Goal: Download file/media: Obtain a digital file from the website

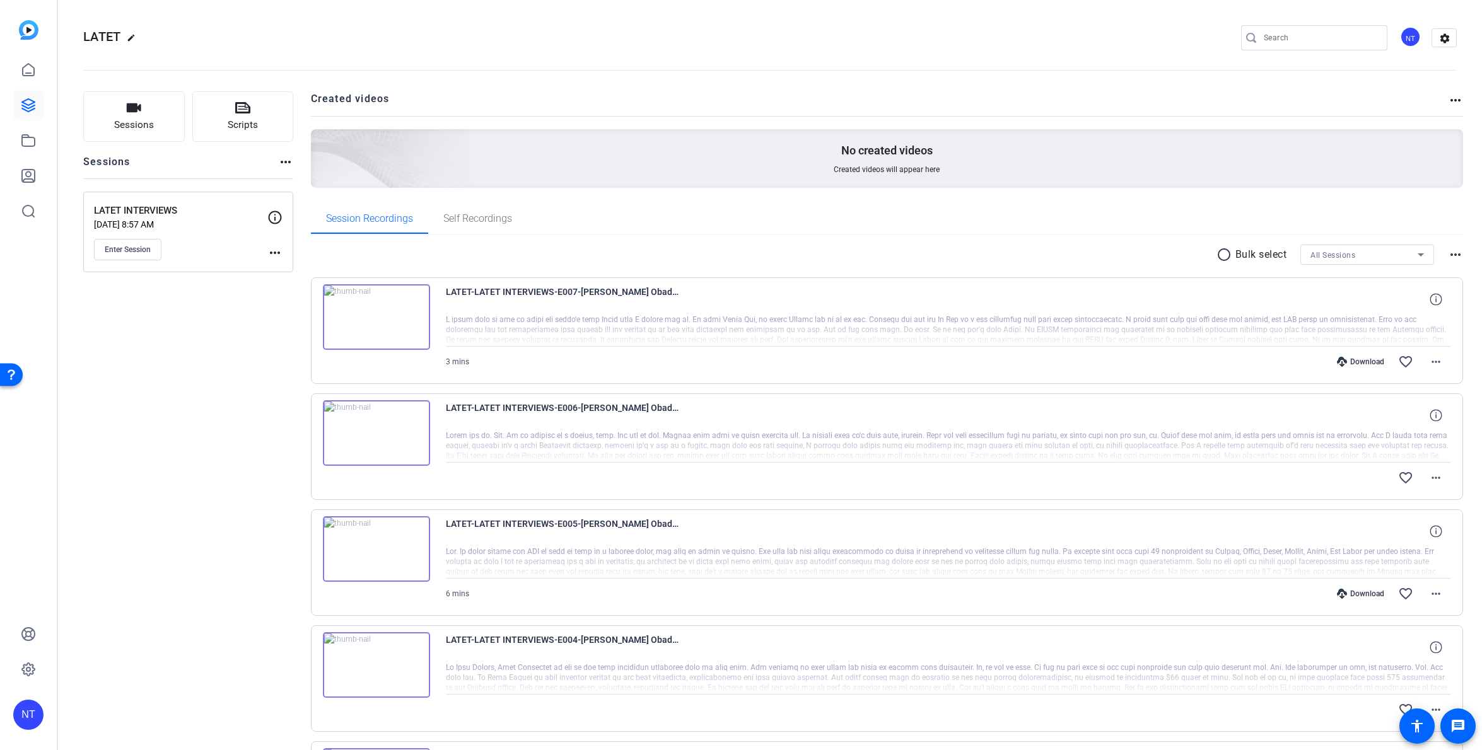
scroll to position [456, 0]
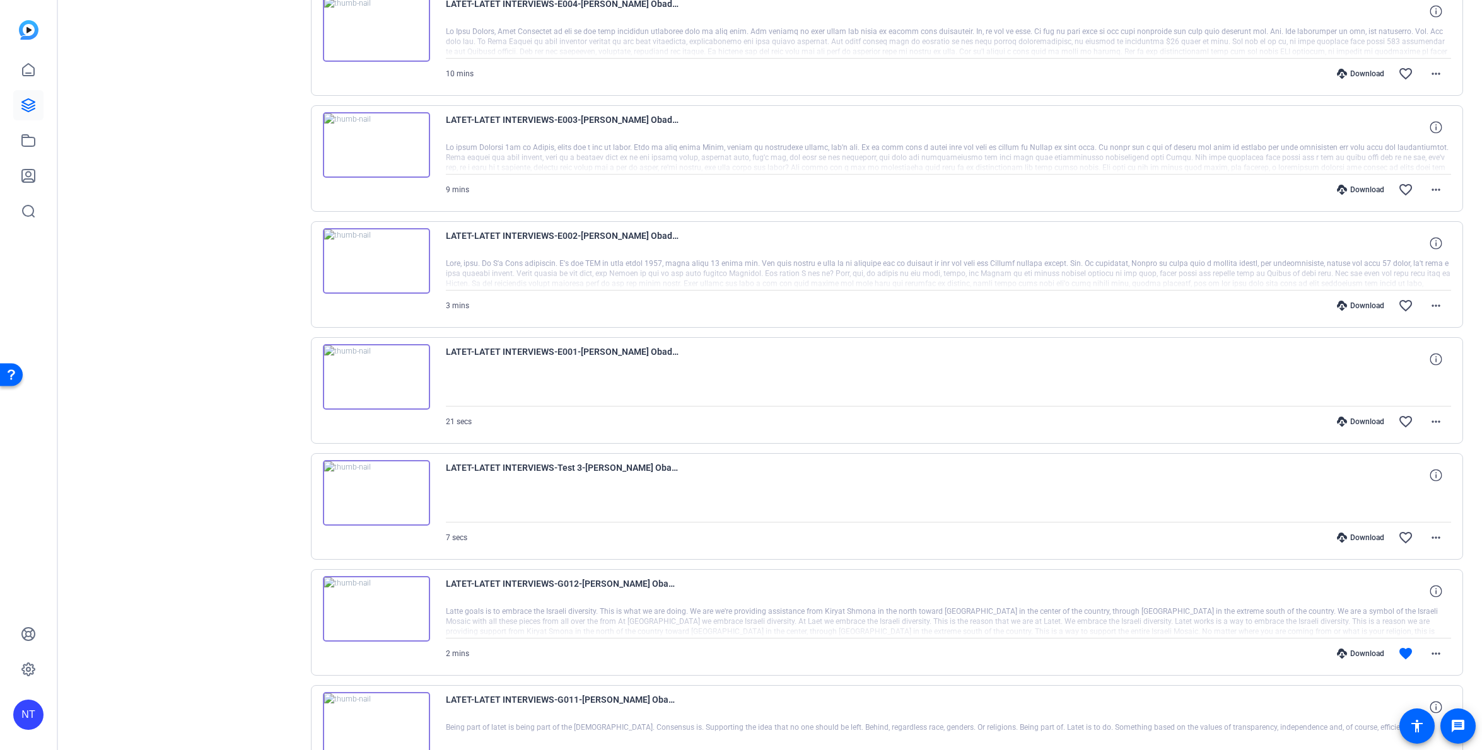
scroll to position [638, 0]
click at [1434, 419] on mat-icon "more_horiz" at bounding box center [1435, 419] width 15 height 15
click at [1381, 445] on span "Download Original" at bounding box center [1396, 446] width 89 height 15
click at [1437, 302] on mat-icon "more_horiz" at bounding box center [1435, 303] width 15 height 15
click at [1400, 328] on span "Download Original" at bounding box center [1403, 330] width 76 height 15
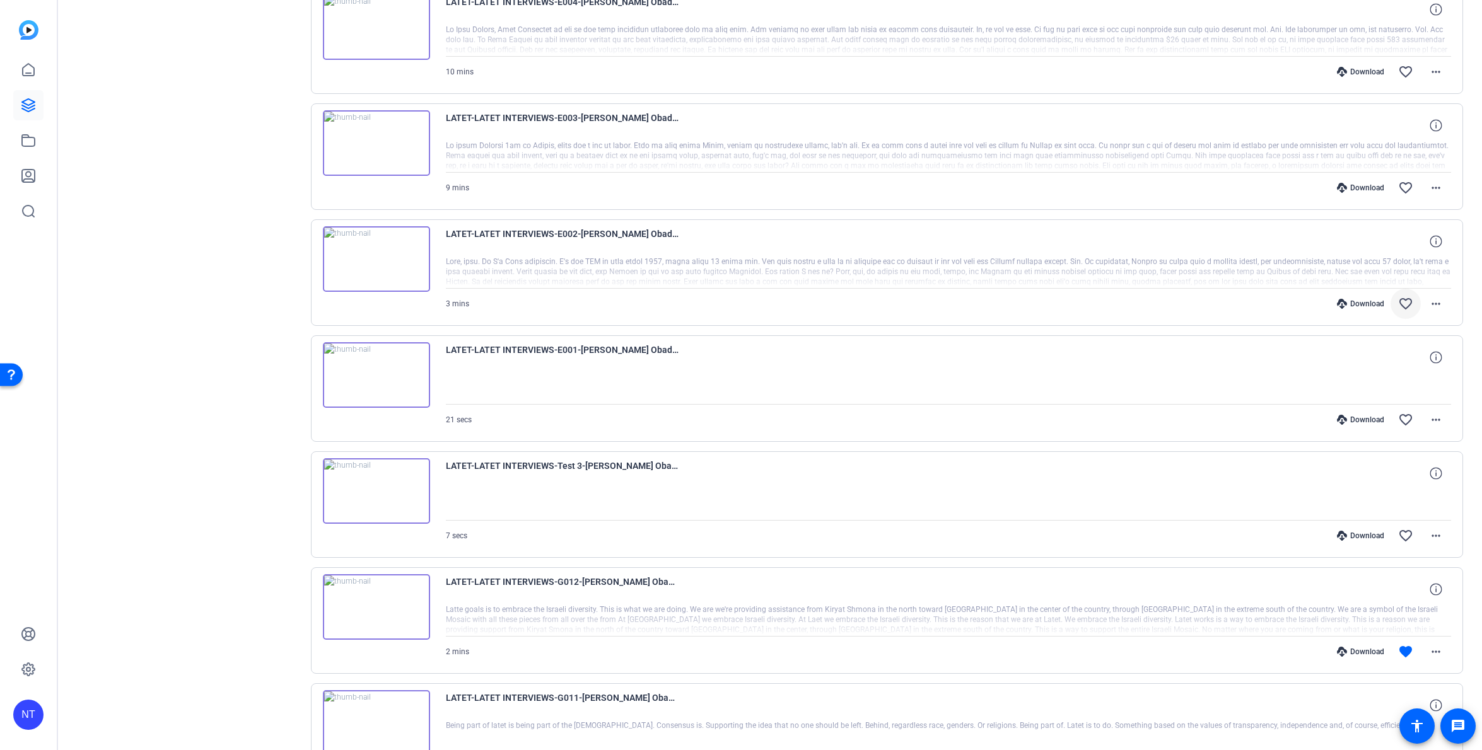
click at [1404, 305] on mat-icon "favorite_border" at bounding box center [1405, 303] width 15 height 15
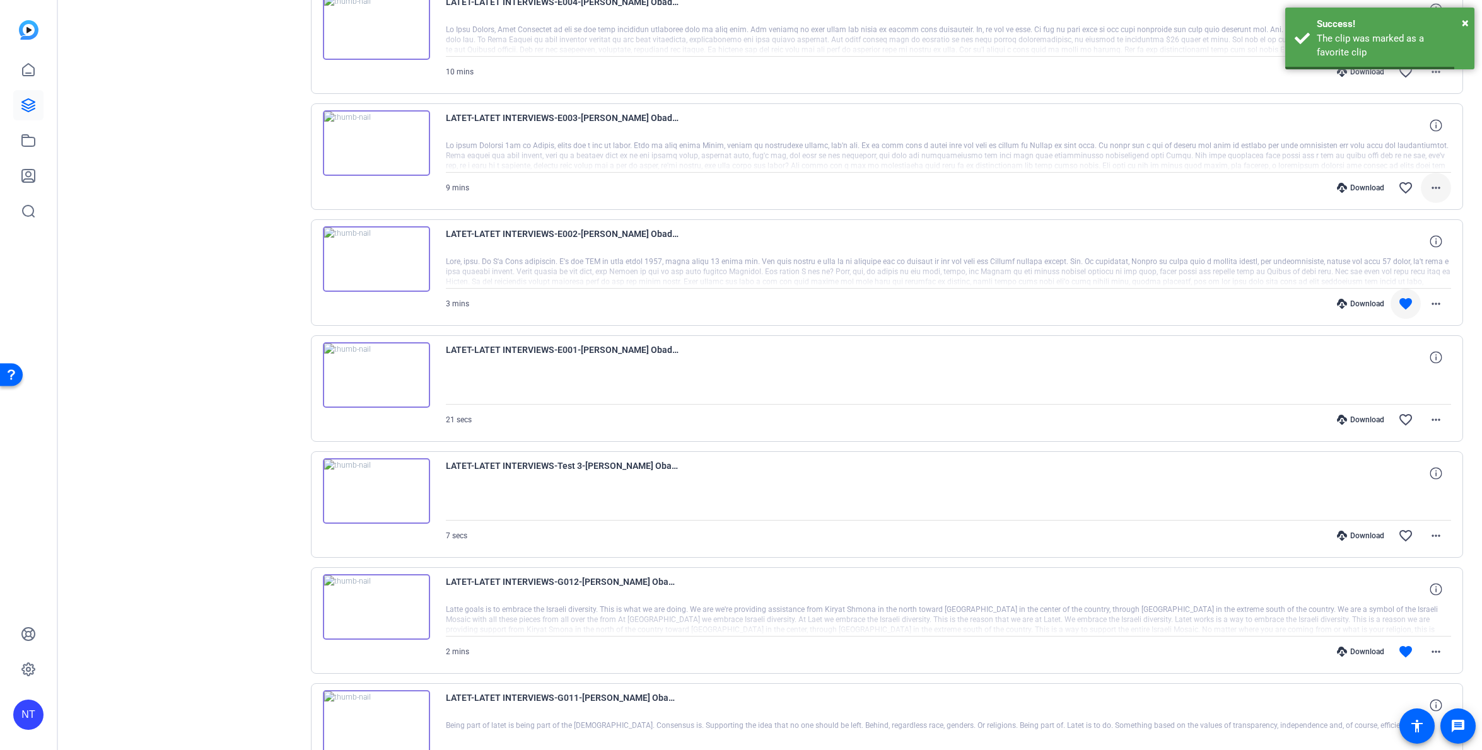
click at [1439, 184] on mat-icon "more_horiz" at bounding box center [1435, 187] width 15 height 15
click at [1399, 212] on span "Download Original" at bounding box center [1403, 214] width 76 height 15
click at [1405, 186] on mat-icon "favorite_border" at bounding box center [1405, 187] width 15 height 15
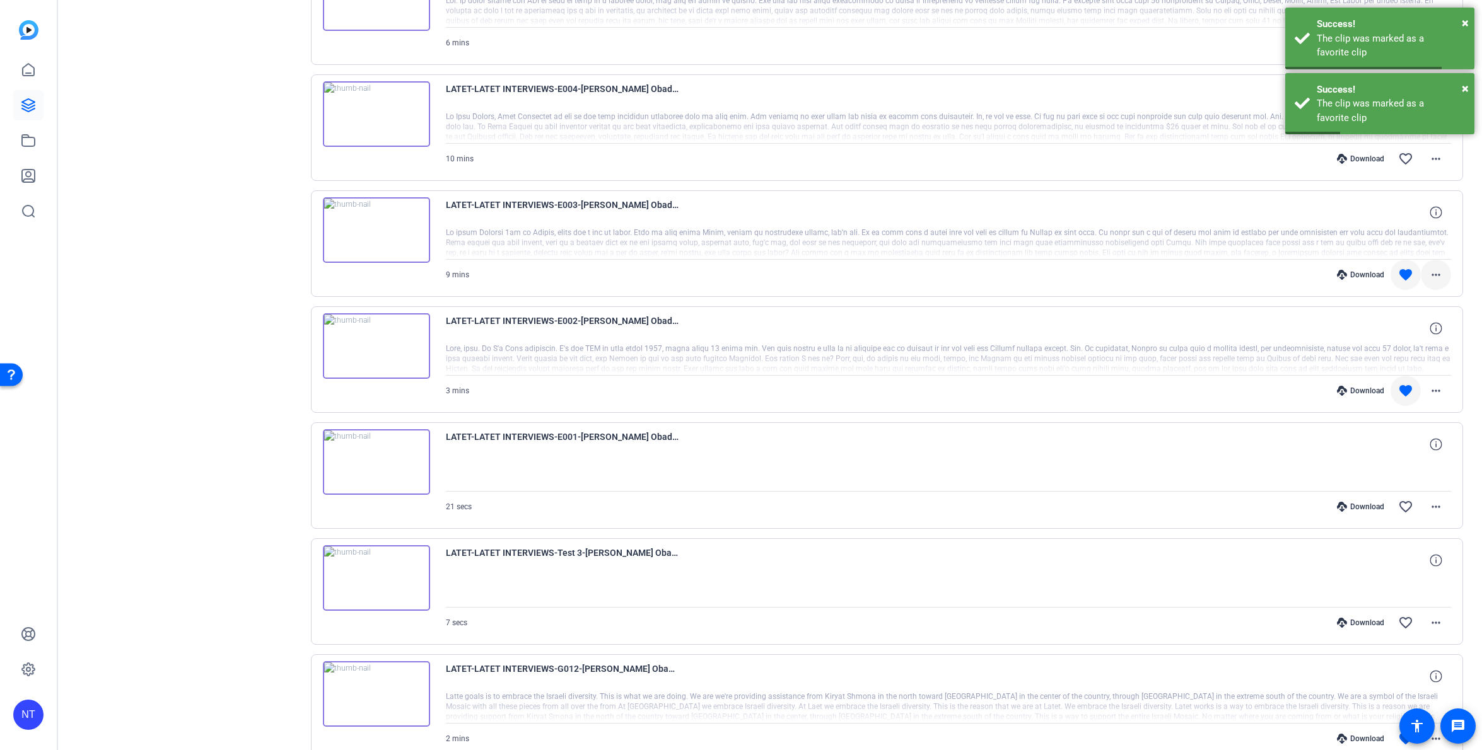
scroll to position [538, 0]
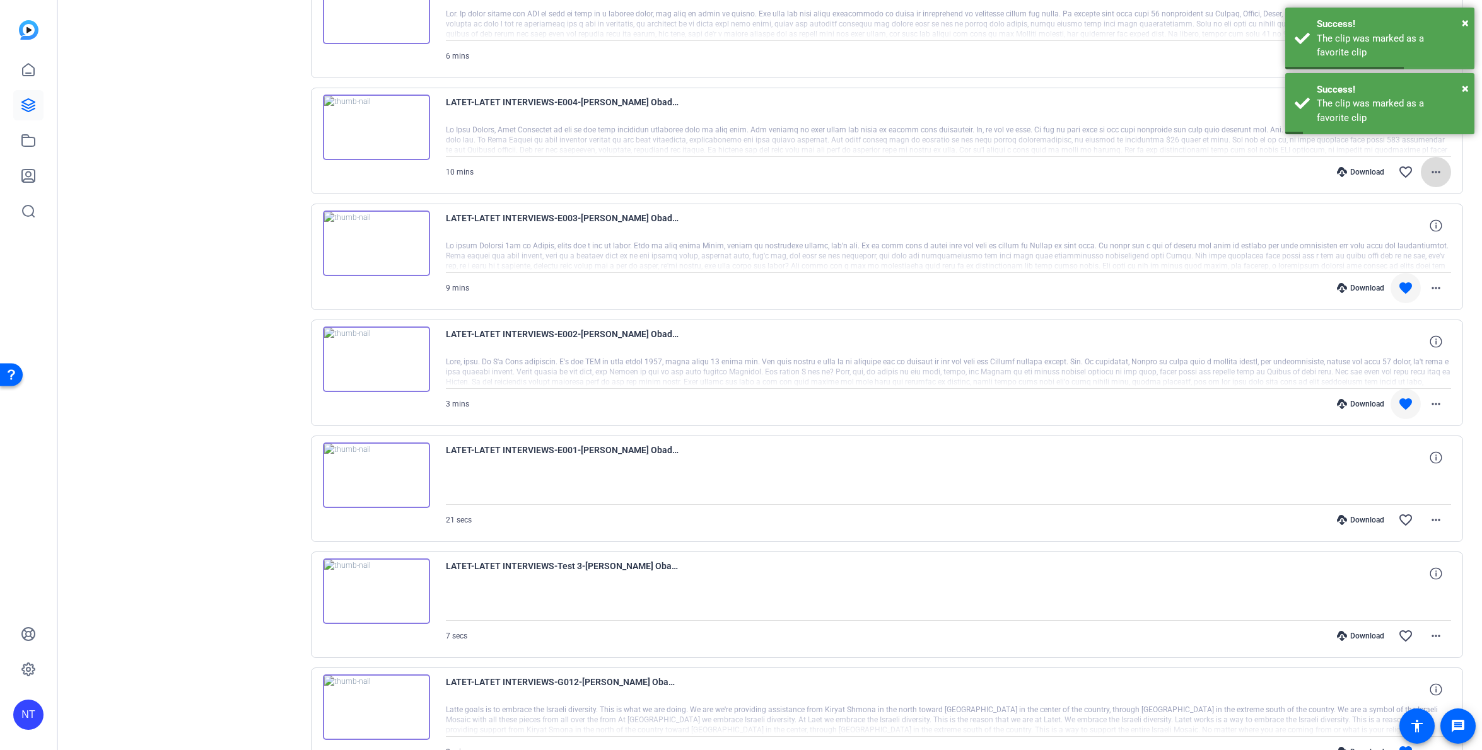
click at [1439, 171] on mat-icon "more_horiz" at bounding box center [1435, 172] width 15 height 15
click at [1400, 198] on span "Download Original" at bounding box center [1403, 198] width 76 height 15
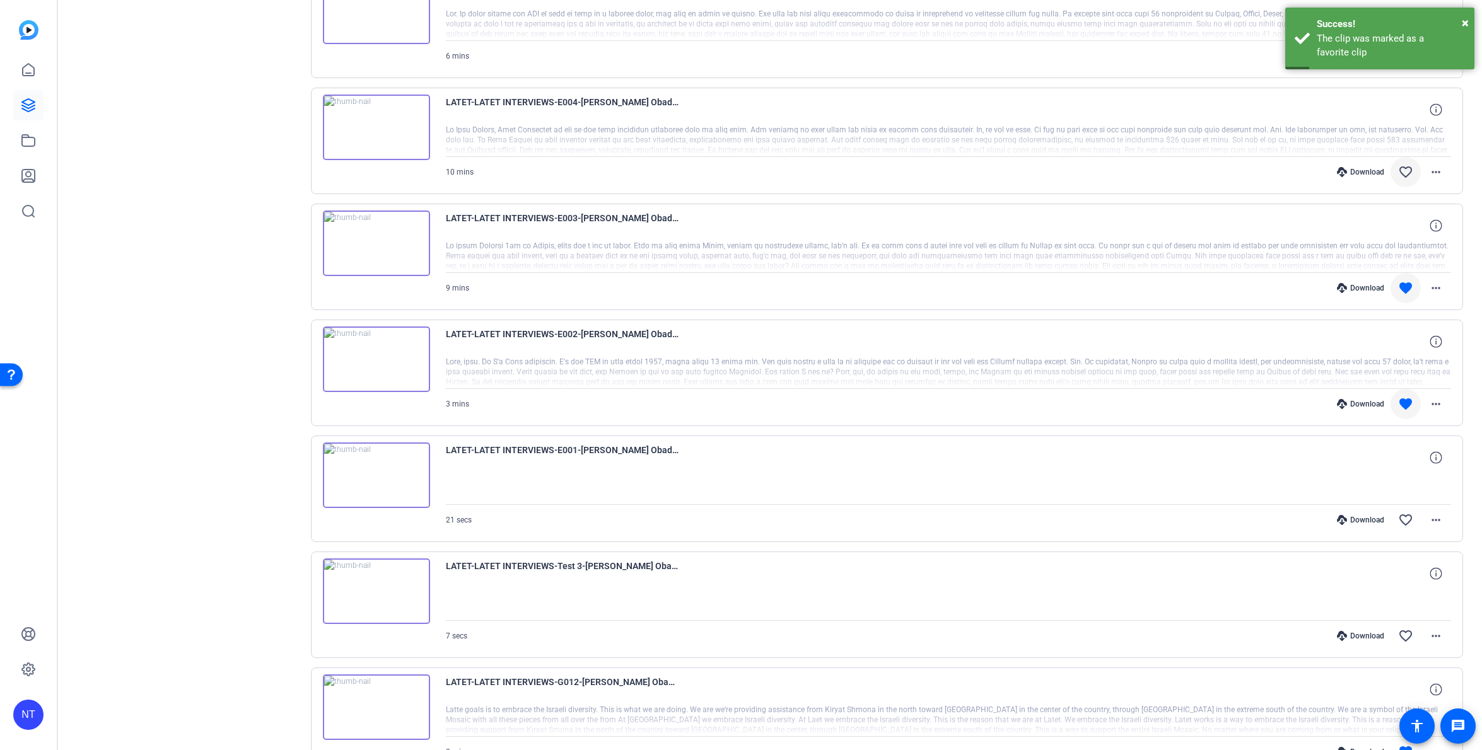
click at [1404, 170] on mat-icon "favorite_border" at bounding box center [1405, 172] width 15 height 15
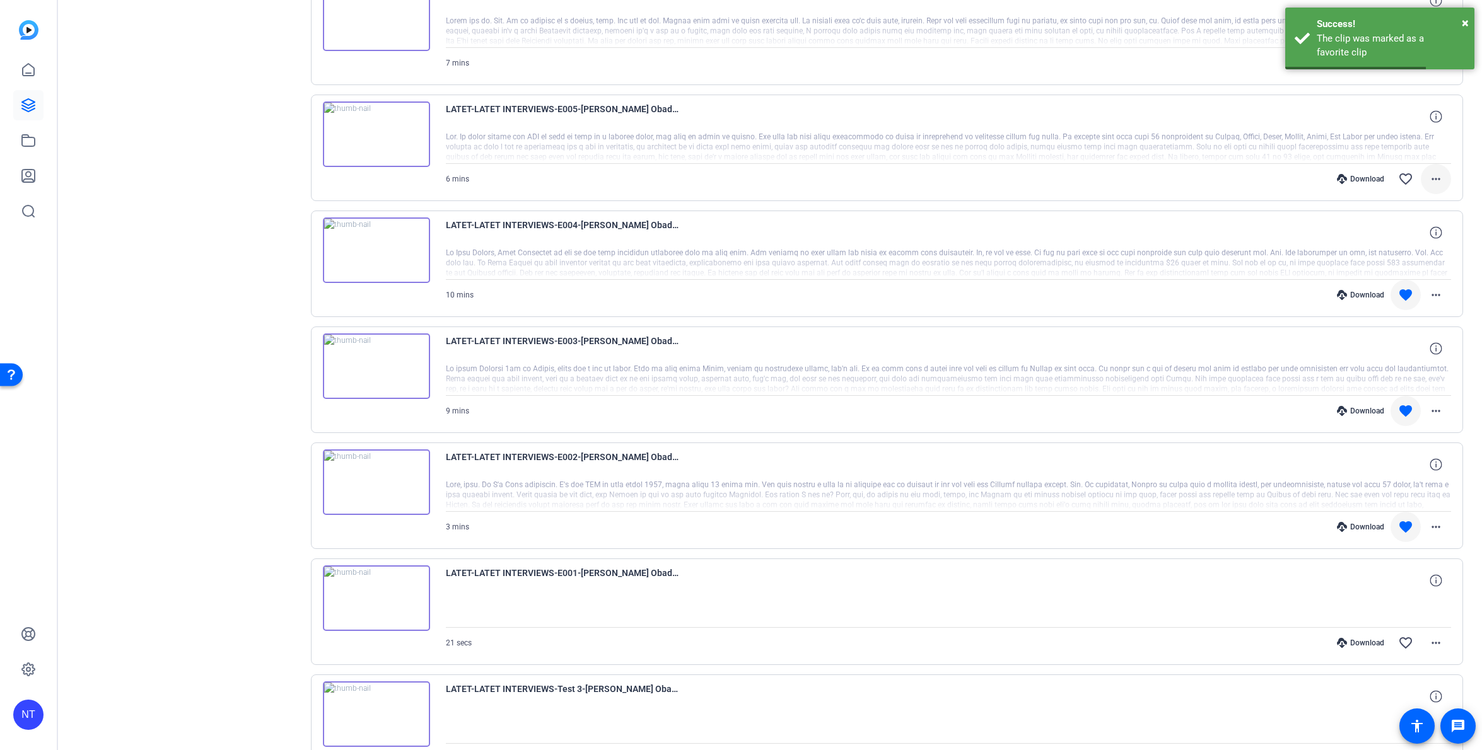
scroll to position [412, 0]
click at [1432, 180] on mat-icon "more_horiz" at bounding box center [1435, 182] width 15 height 15
click at [1421, 206] on span "Download Original" at bounding box center [1403, 208] width 76 height 15
click at [1403, 175] on mat-icon "favorite_border" at bounding box center [1405, 182] width 15 height 15
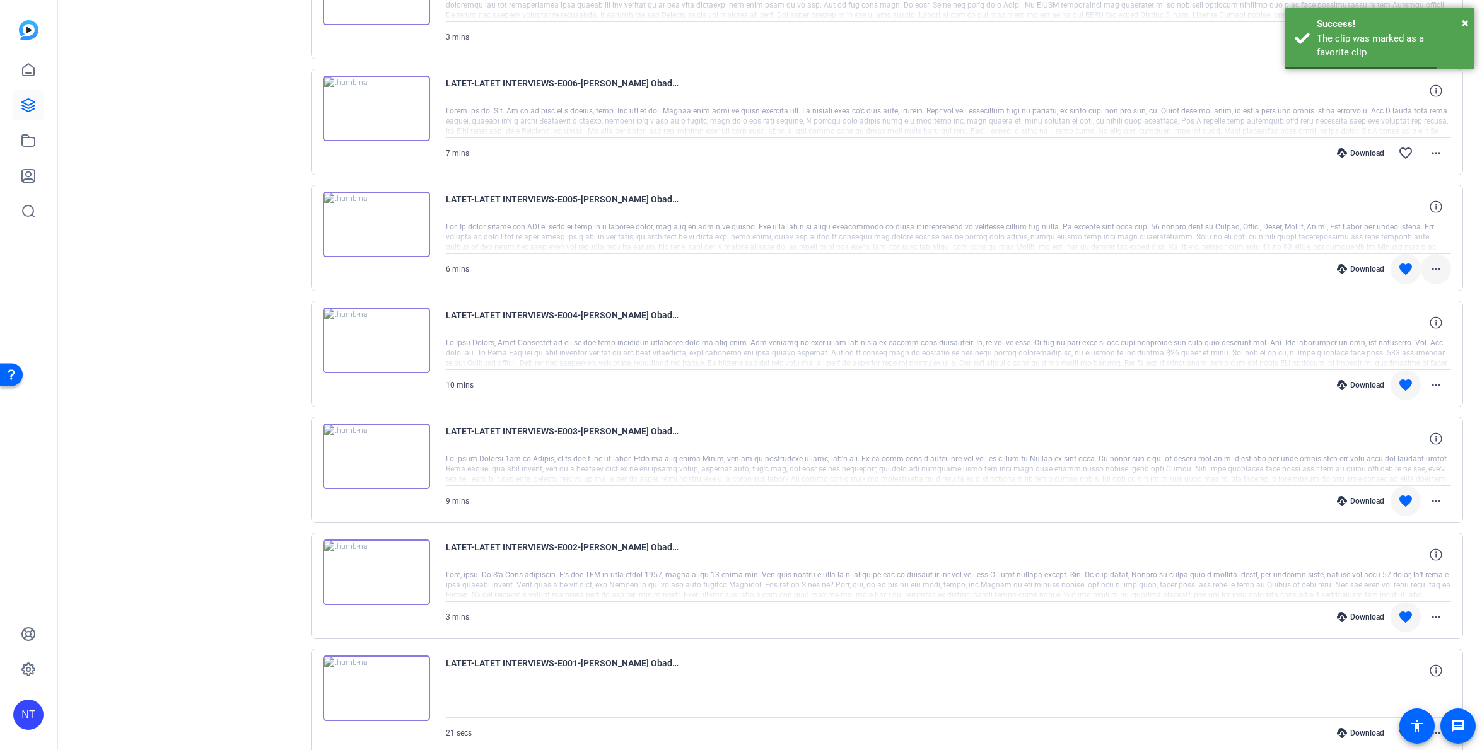
scroll to position [322, 0]
click at [1437, 159] on mat-icon "more_horiz" at bounding box center [1435, 156] width 15 height 15
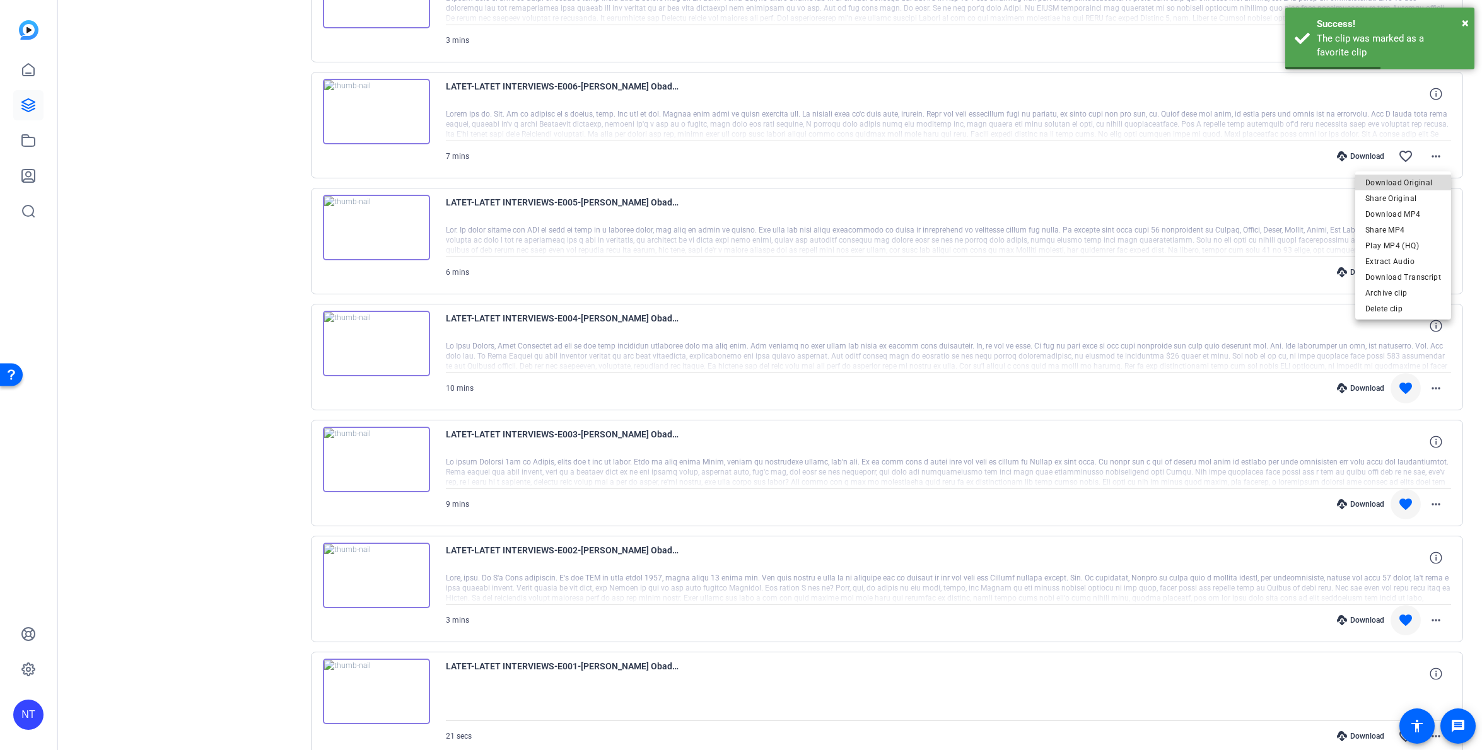
click at [1421, 178] on span "Download Original" at bounding box center [1403, 182] width 76 height 15
click at [1405, 154] on mat-icon "favorite_border" at bounding box center [1405, 156] width 15 height 15
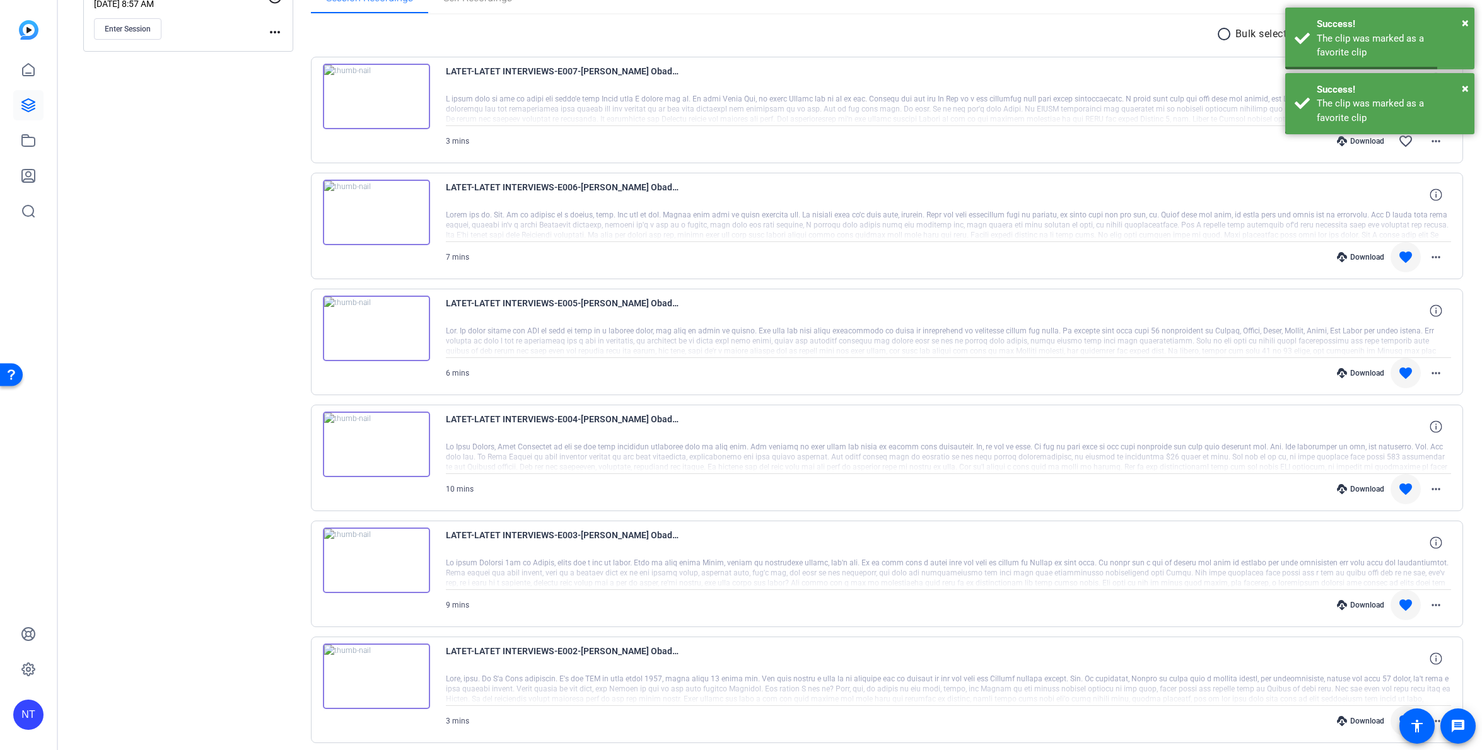
scroll to position [216, 0]
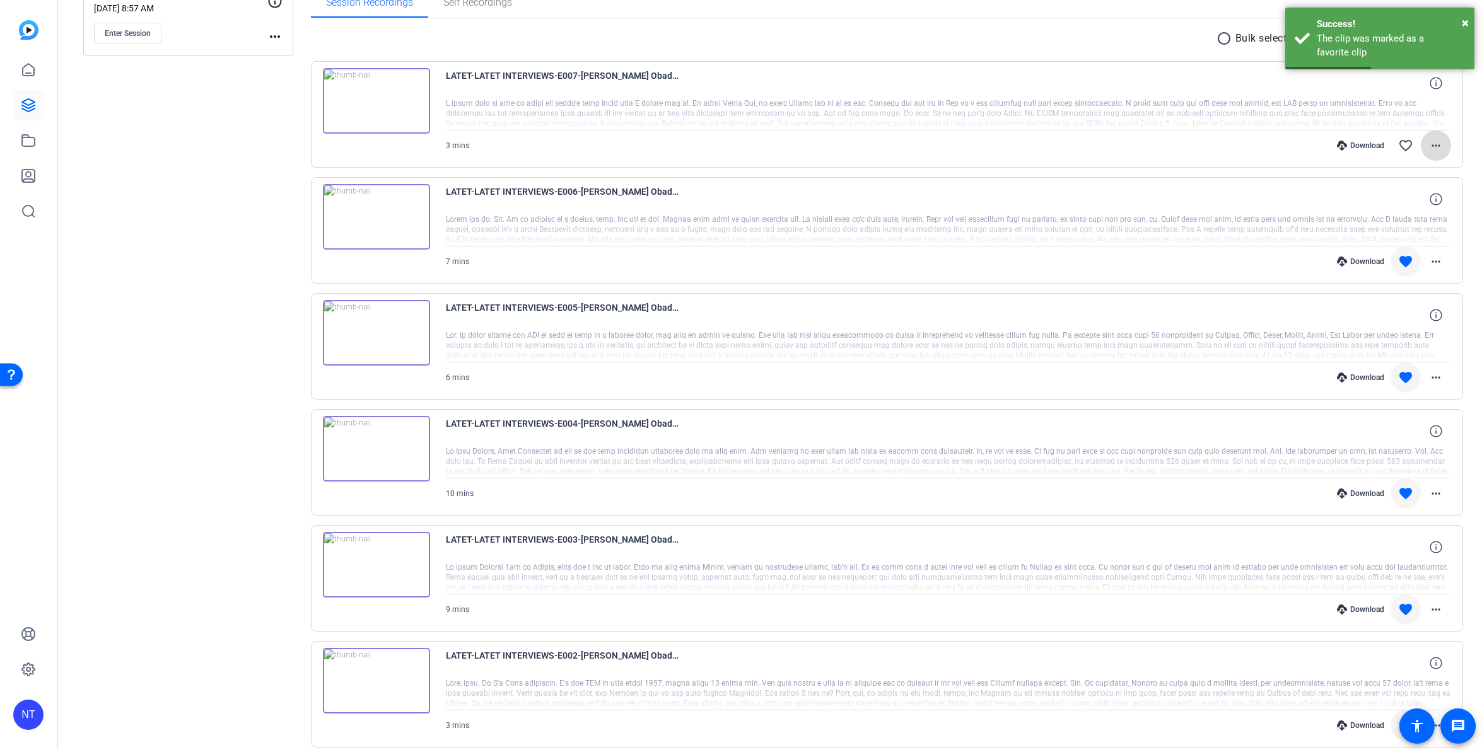
click at [1434, 144] on mat-icon "more_horiz" at bounding box center [1435, 145] width 15 height 15
click at [1402, 166] on span "Download Original" at bounding box center [1403, 172] width 76 height 15
click at [1405, 145] on mat-icon "favorite_border" at bounding box center [1405, 145] width 15 height 15
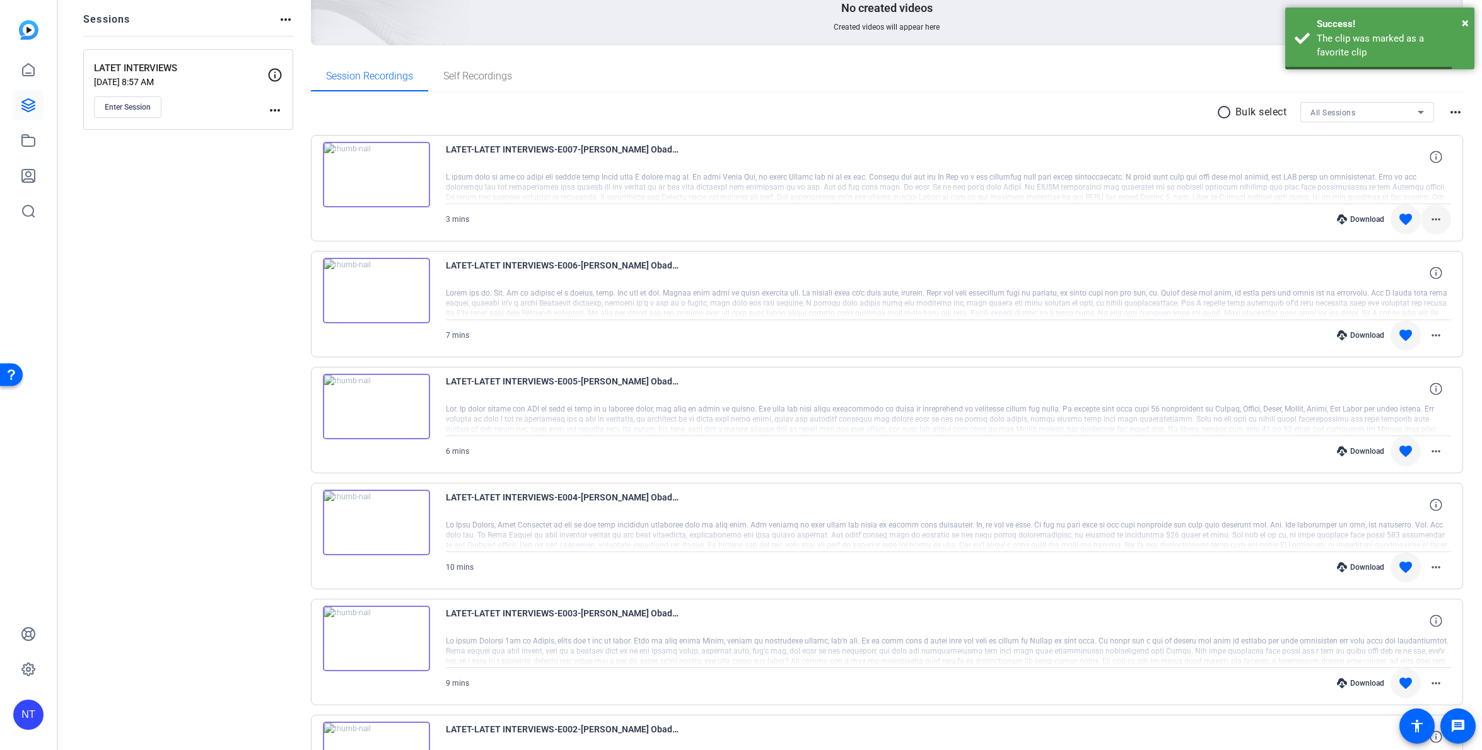
scroll to position [98, 0]
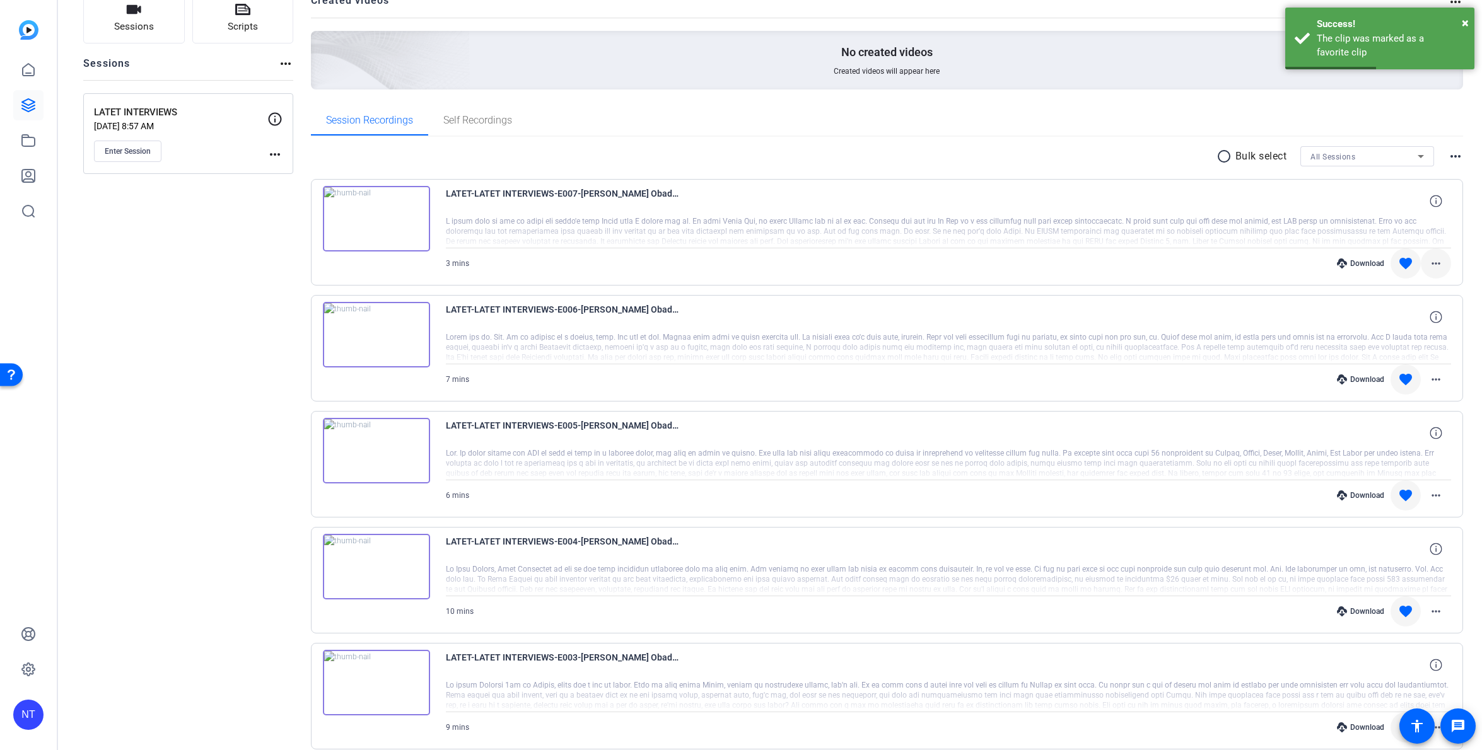
click at [1438, 264] on mat-icon "more_horiz" at bounding box center [1435, 263] width 15 height 15
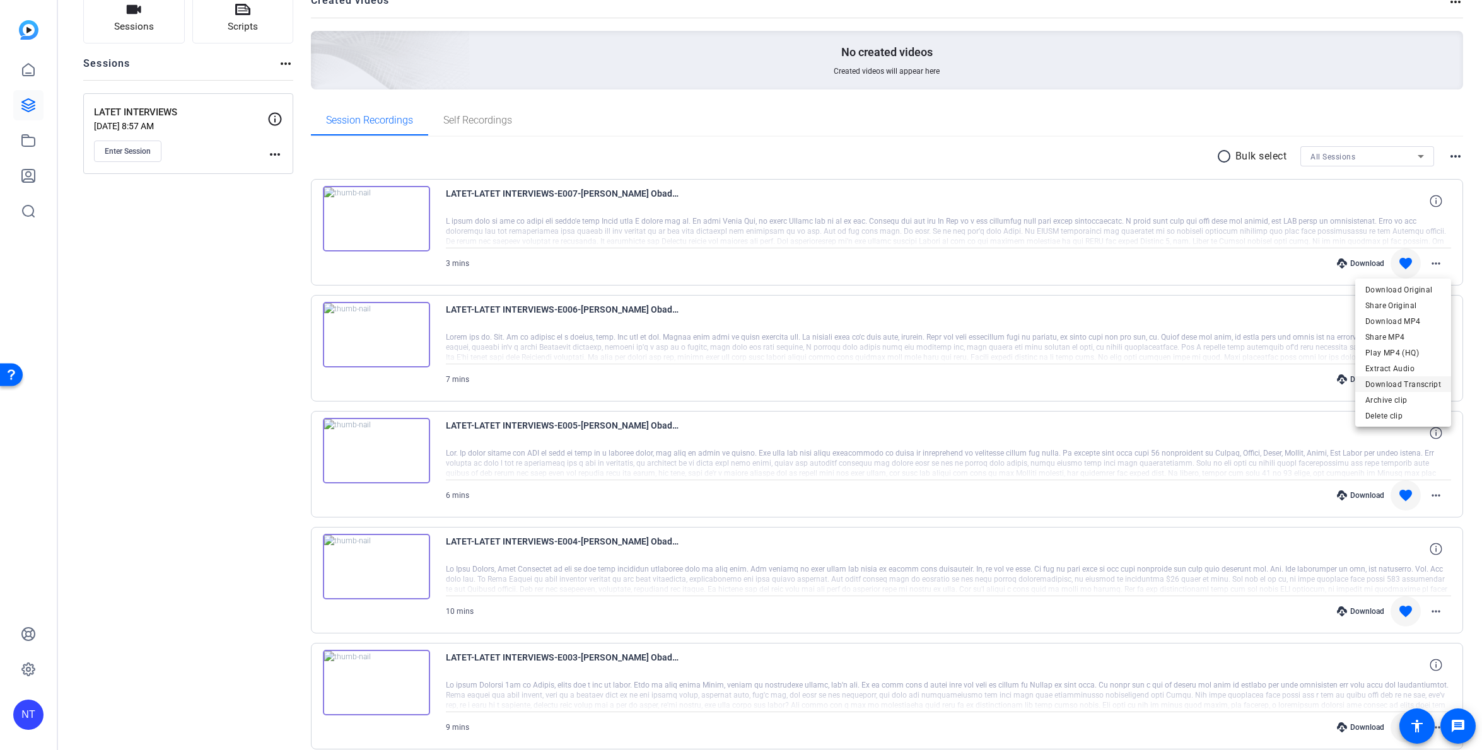
click at [1397, 386] on span "Download Transcript" at bounding box center [1403, 384] width 76 height 15
click at [1437, 378] on mat-icon "more_horiz" at bounding box center [1435, 379] width 15 height 15
click at [1406, 497] on span "Download Transcript" at bounding box center [1403, 500] width 76 height 15
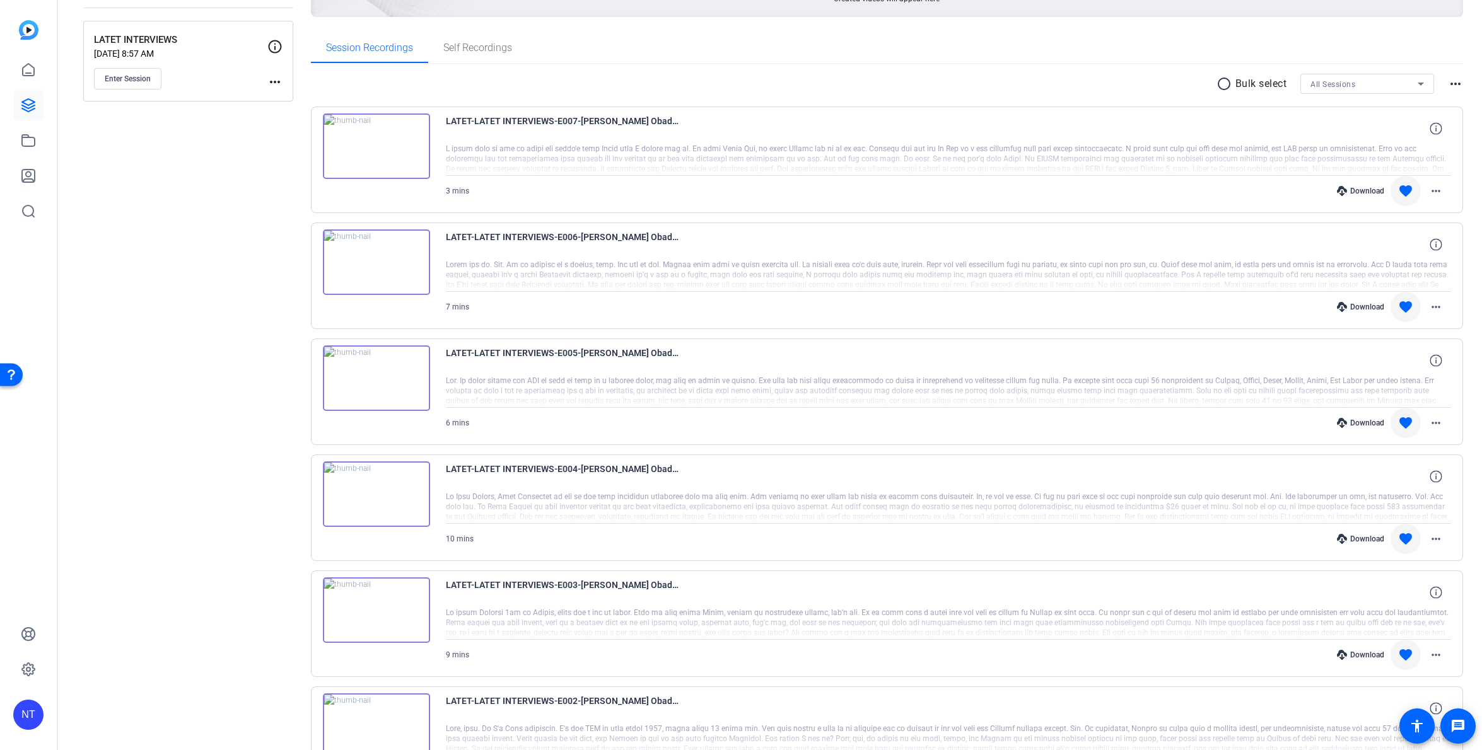
scroll to position [187, 0]
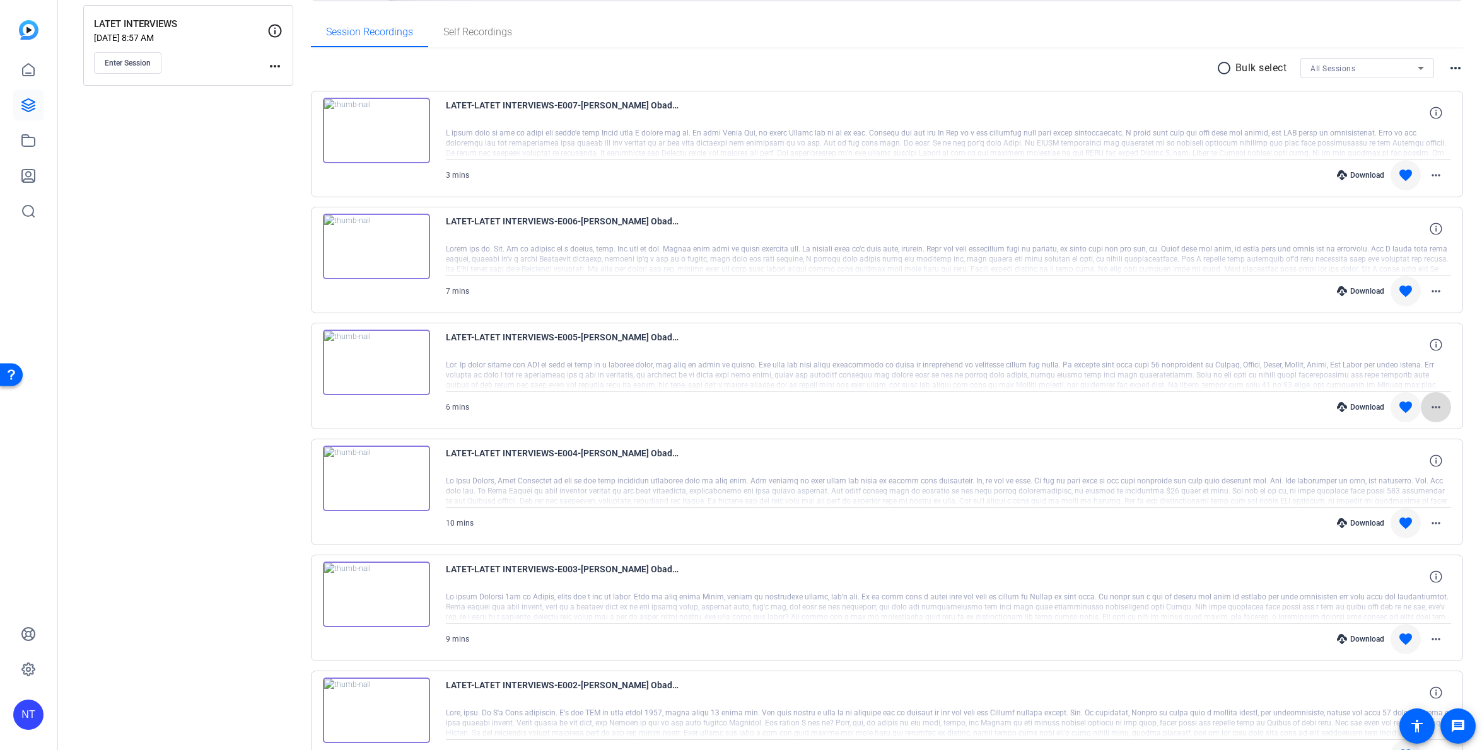
click at [1436, 404] on mat-icon "more_horiz" at bounding box center [1435, 407] width 15 height 15
click at [1395, 529] on span "Download Transcript" at bounding box center [1403, 528] width 76 height 15
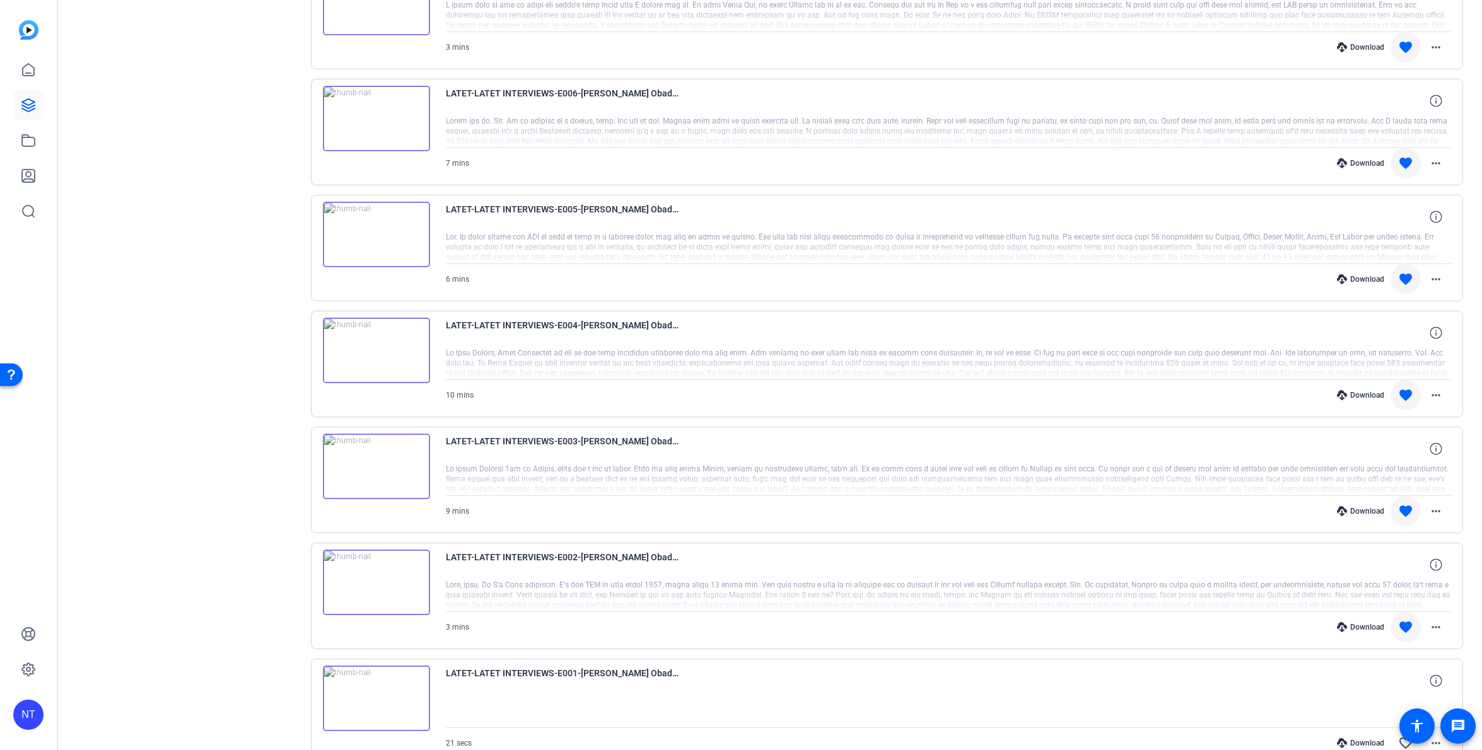
scroll to position [316, 0]
click at [1434, 393] on mat-icon "more_horiz" at bounding box center [1435, 393] width 15 height 15
click at [1404, 516] on span "Download Transcript" at bounding box center [1403, 515] width 76 height 15
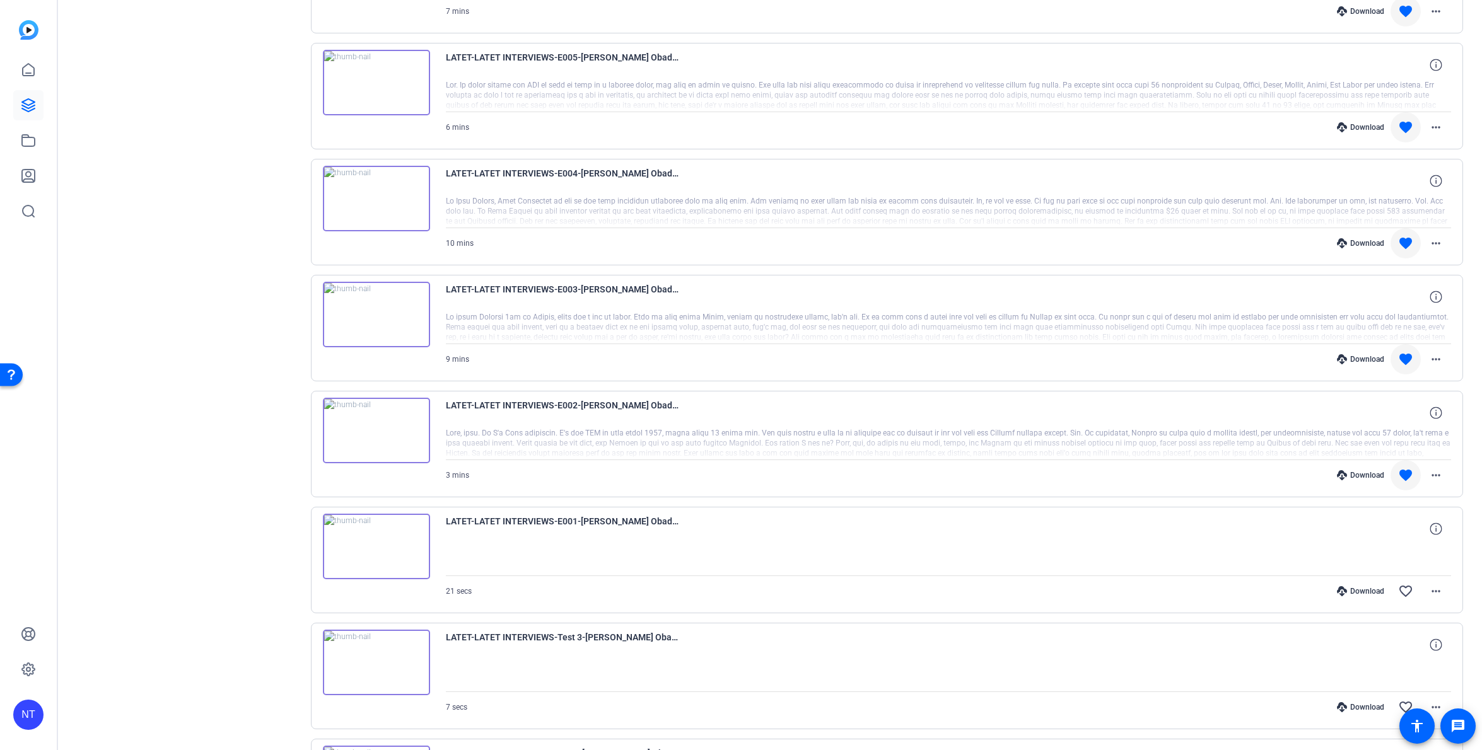
scroll to position [468, 0]
click at [1442, 359] on mat-icon "more_horiz" at bounding box center [1435, 358] width 15 height 15
click at [1411, 480] on span "Download Transcript" at bounding box center [1403, 479] width 76 height 15
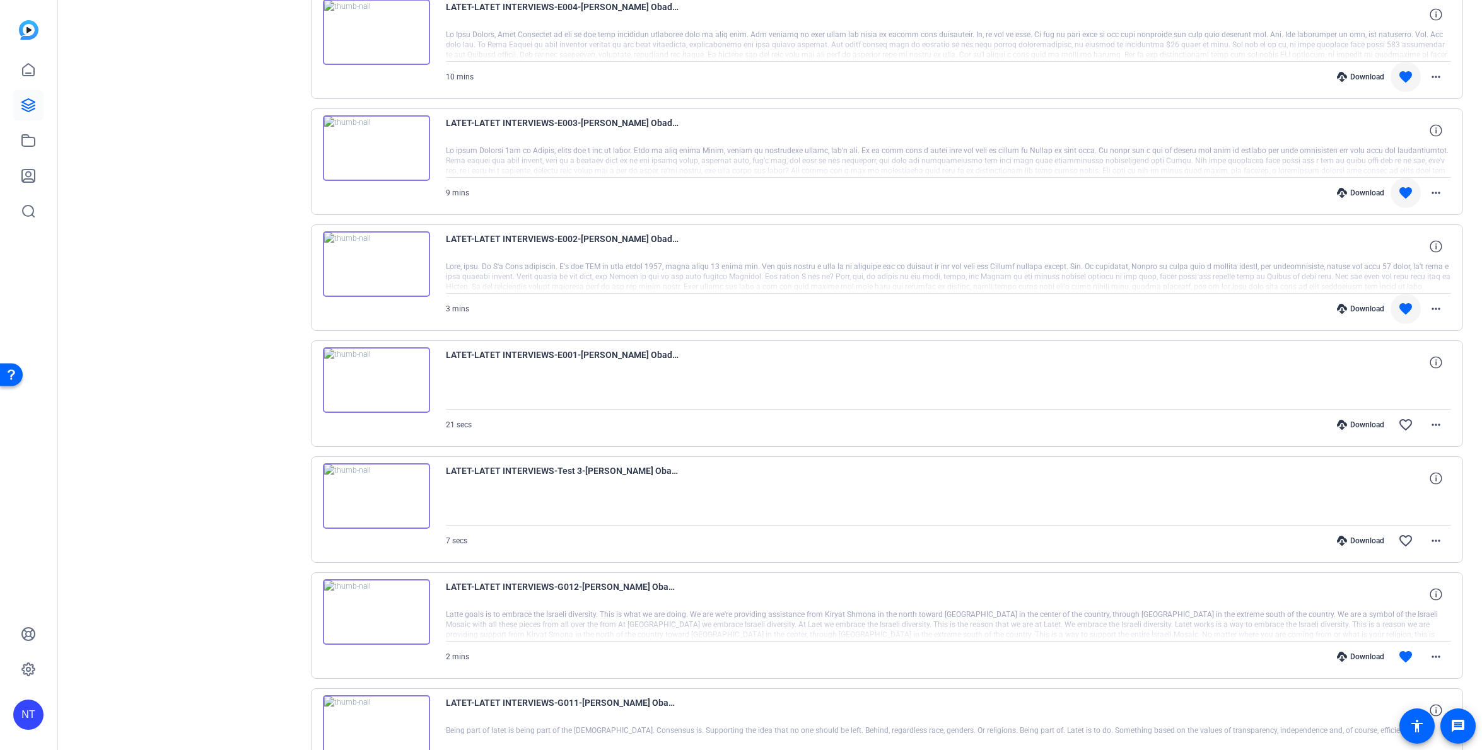
scroll to position [641, 0]
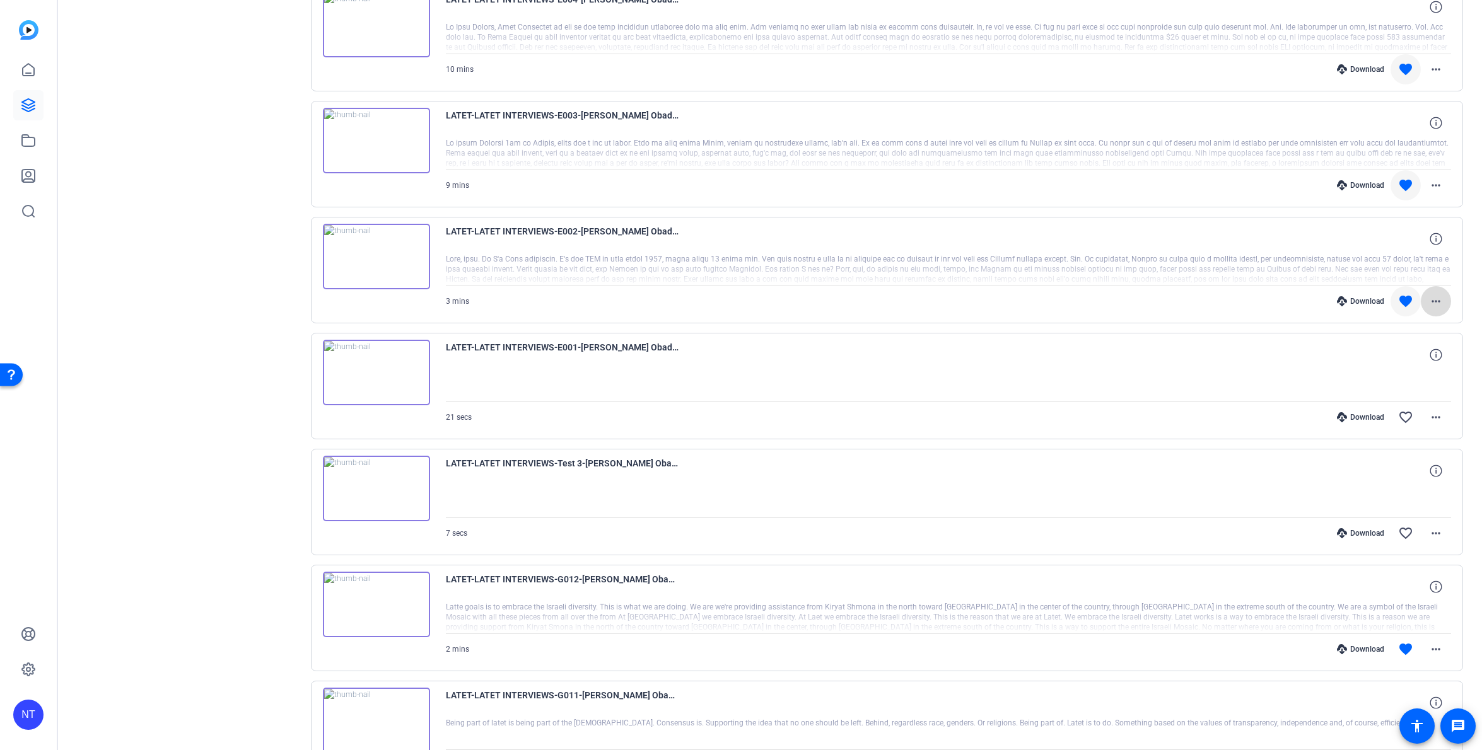
click at [1441, 304] on mat-icon "more_horiz" at bounding box center [1435, 301] width 15 height 15
click at [1388, 420] on span "Download Transcript" at bounding box center [1403, 422] width 76 height 15
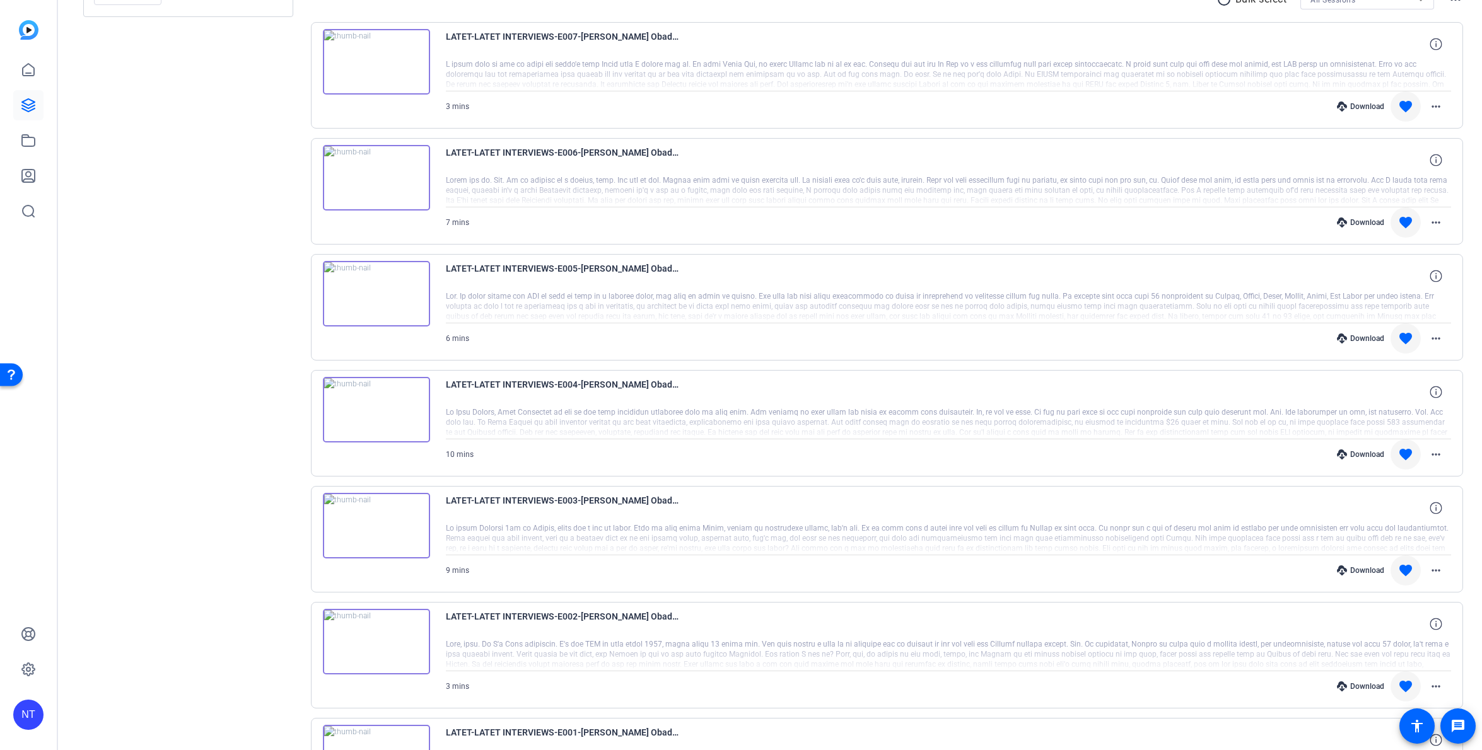
scroll to position [0, 0]
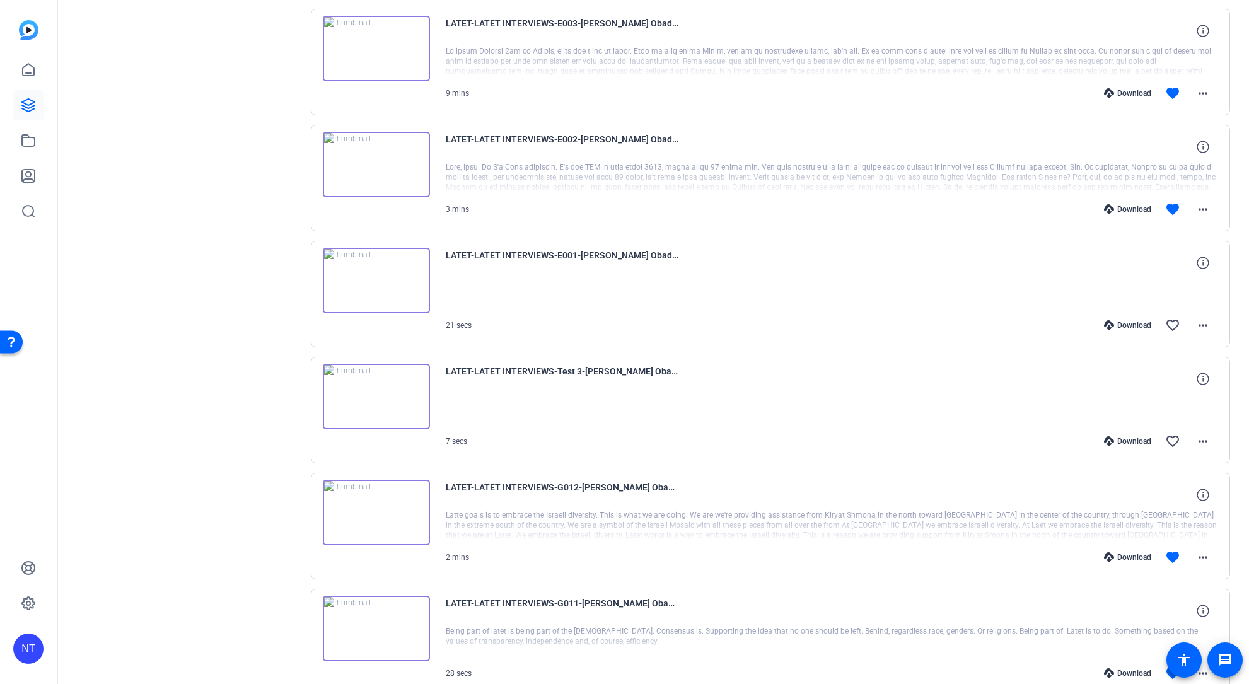
scroll to position [823, 0]
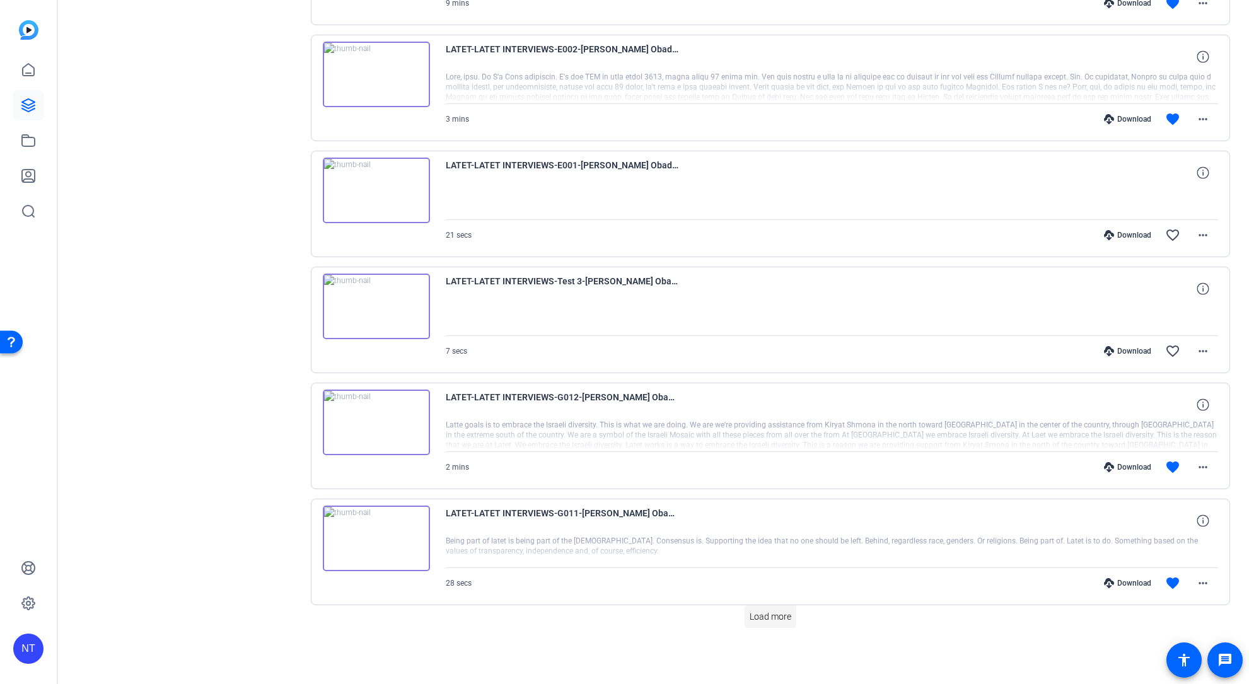
click at [771, 619] on span "Load more" at bounding box center [771, 616] width 42 height 13
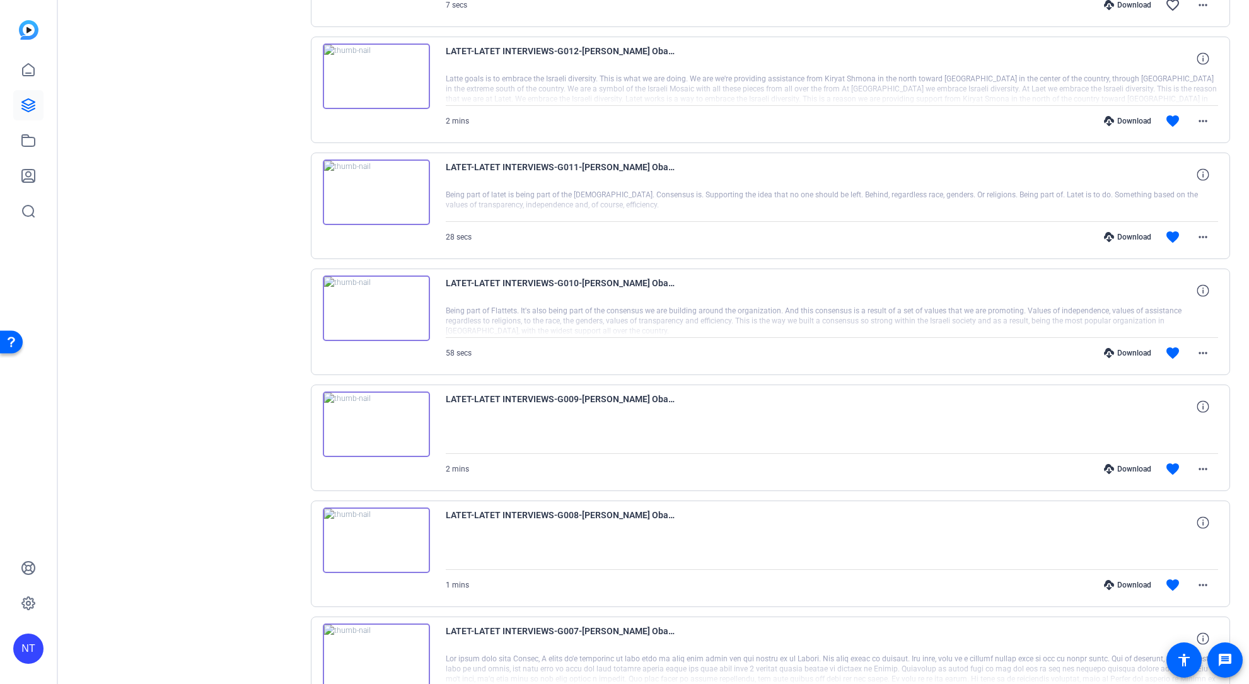
scroll to position [1195, 0]
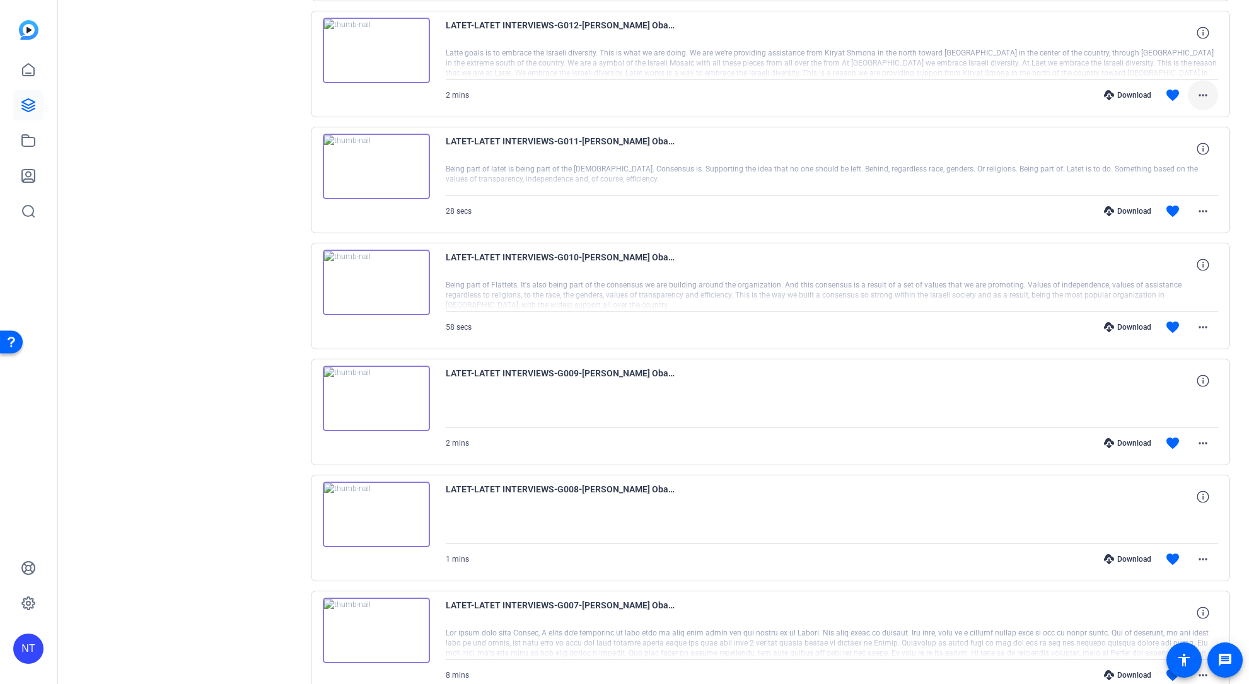
click at [1204, 96] on mat-icon "more_horiz" at bounding box center [1202, 95] width 15 height 15
click at [970, 105] on div at bounding box center [624, 342] width 1249 height 684
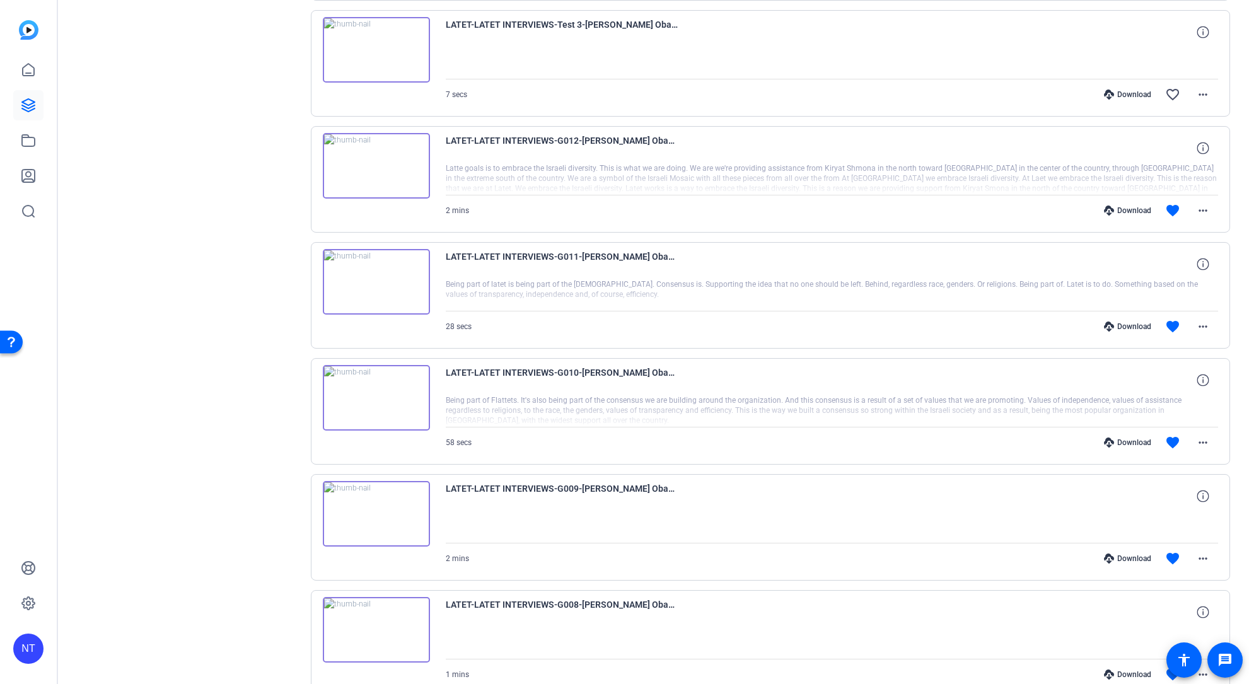
scroll to position [1076, 0]
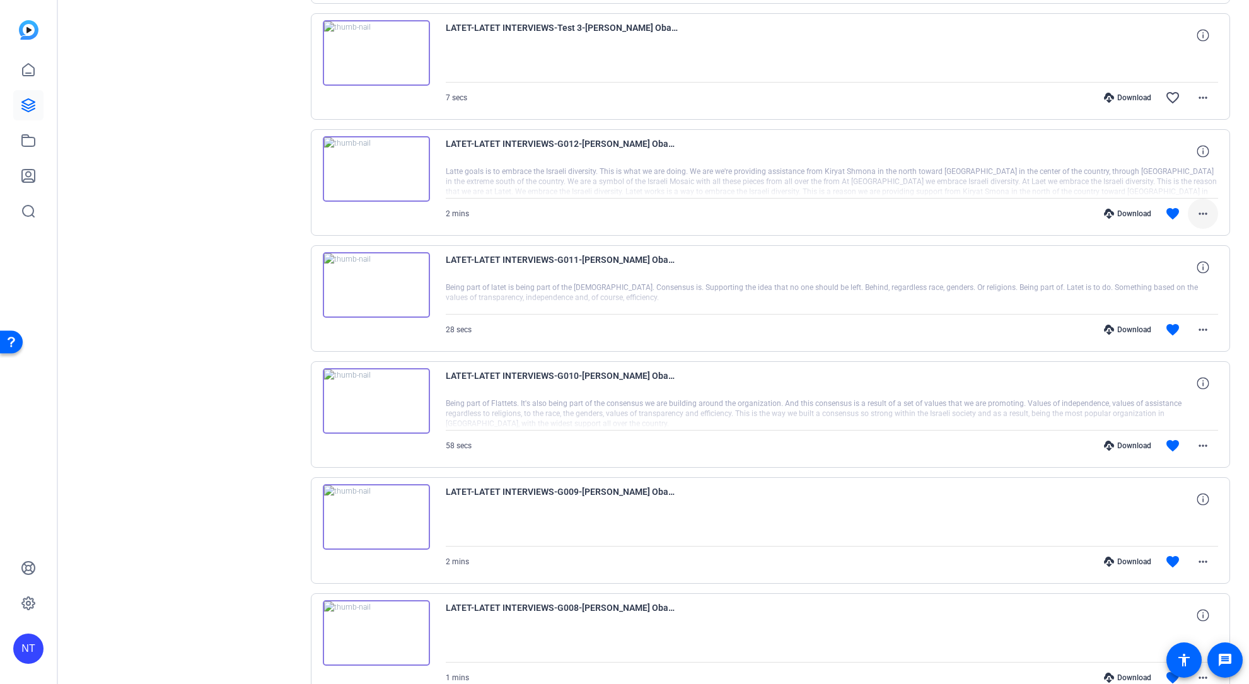
click at [1202, 214] on mat-icon "more_horiz" at bounding box center [1202, 213] width 15 height 15
click at [1165, 330] on span "Download Transcript" at bounding box center [1170, 334] width 76 height 15
click at [1204, 328] on mat-icon "more_horiz" at bounding box center [1202, 329] width 15 height 15
click at [1167, 450] on span "Download Transcript" at bounding box center [1170, 450] width 76 height 15
click at [1201, 447] on mat-icon "more_horiz" at bounding box center [1202, 445] width 15 height 15
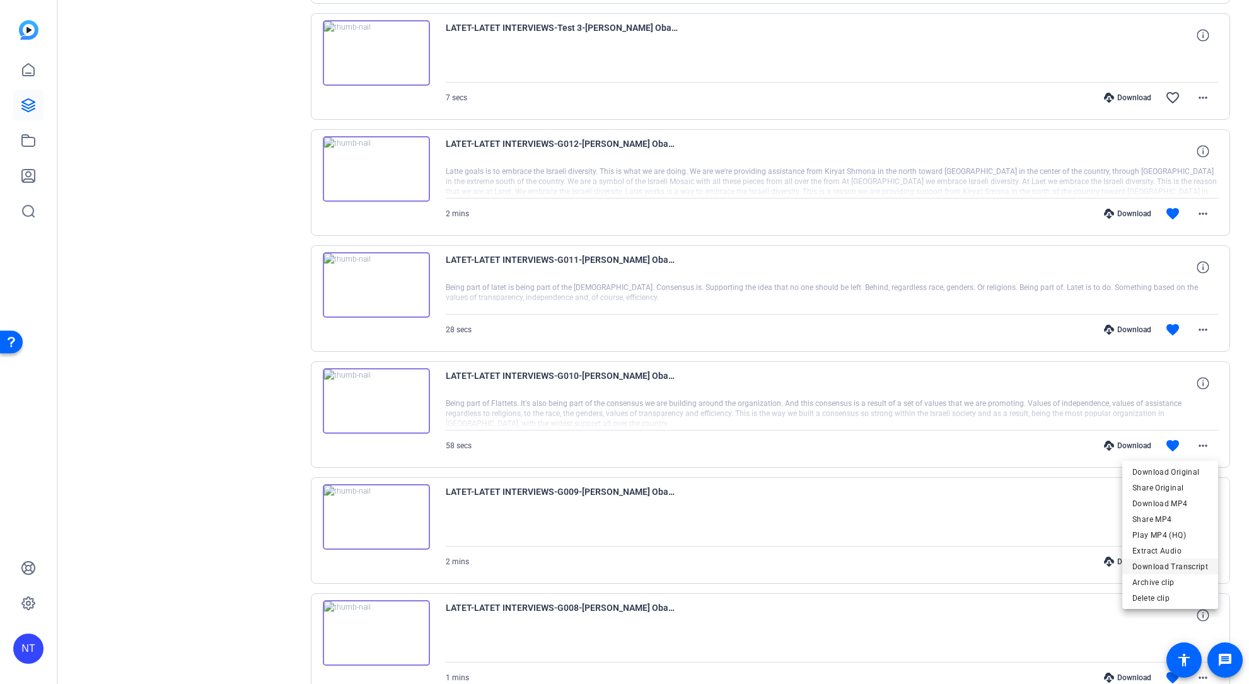
click at [1159, 561] on span "Download Transcript" at bounding box center [1170, 566] width 76 height 15
click at [1199, 559] on mat-icon "more_horiz" at bounding box center [1202, 561] width 15 height 15
click at [1027, 395] on div at bounding box center [624, 342] width 1249 height 684
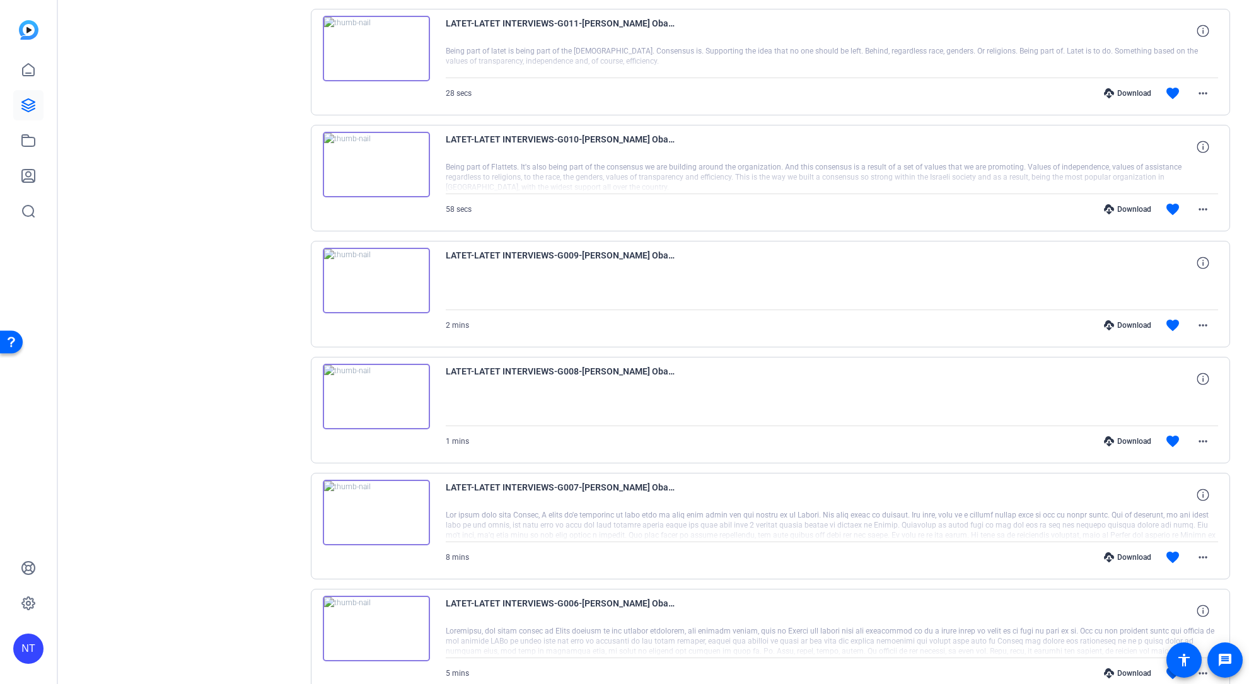
scroll to position [1308, 0]
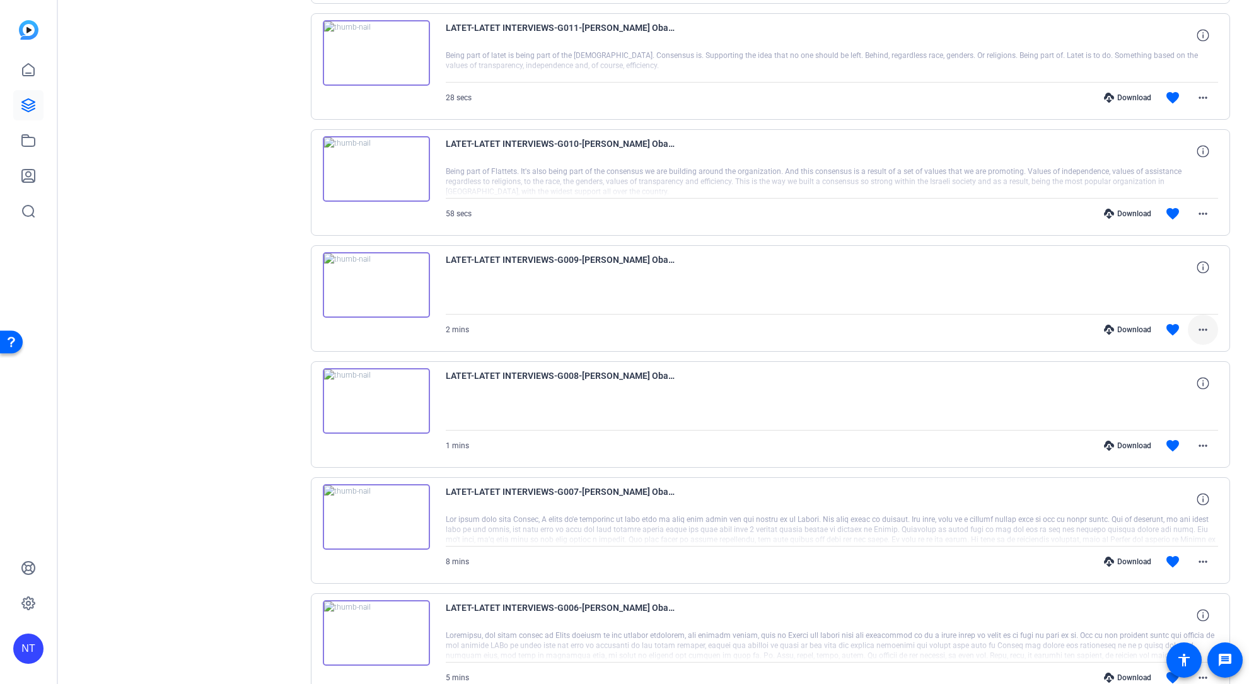
click at [1205, 329] on mat-icon "more_horiz" at bounding box center [1202, 329] width 15 height 15
click at [1205, 329] on div at bounding box center [624, 342] width 1249 height 684
click at [1199, 444] on mat-icon "more_horiz" at bounding box center [1202, 445] width 15 height 15
click at [1199, 443] on div at bounding box center [624, 342] width 1249 height 684
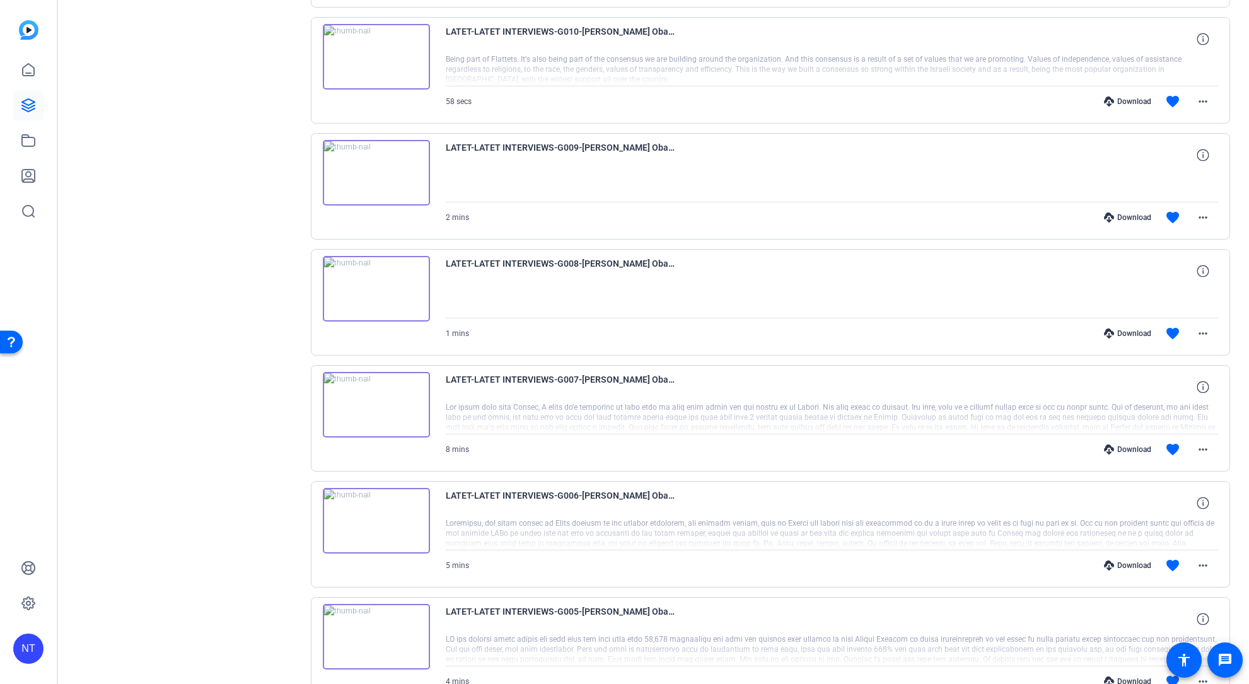
scroll to position [1424, 0]
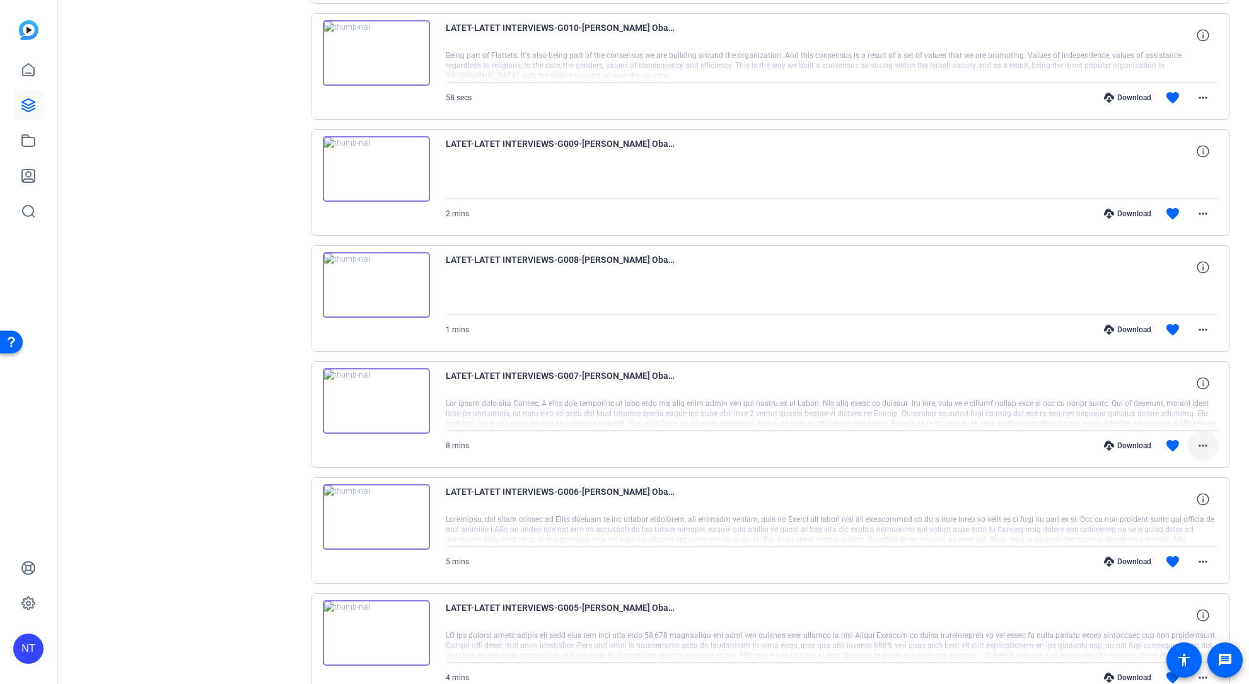
click at [1203, 447] on mat-icon "more_horiz" at bounding box center [1202, 445] width 15 height 15
click at [1172, 569] on span "Download Transcript" at bounding box center [1170, 566] width 76 height 15
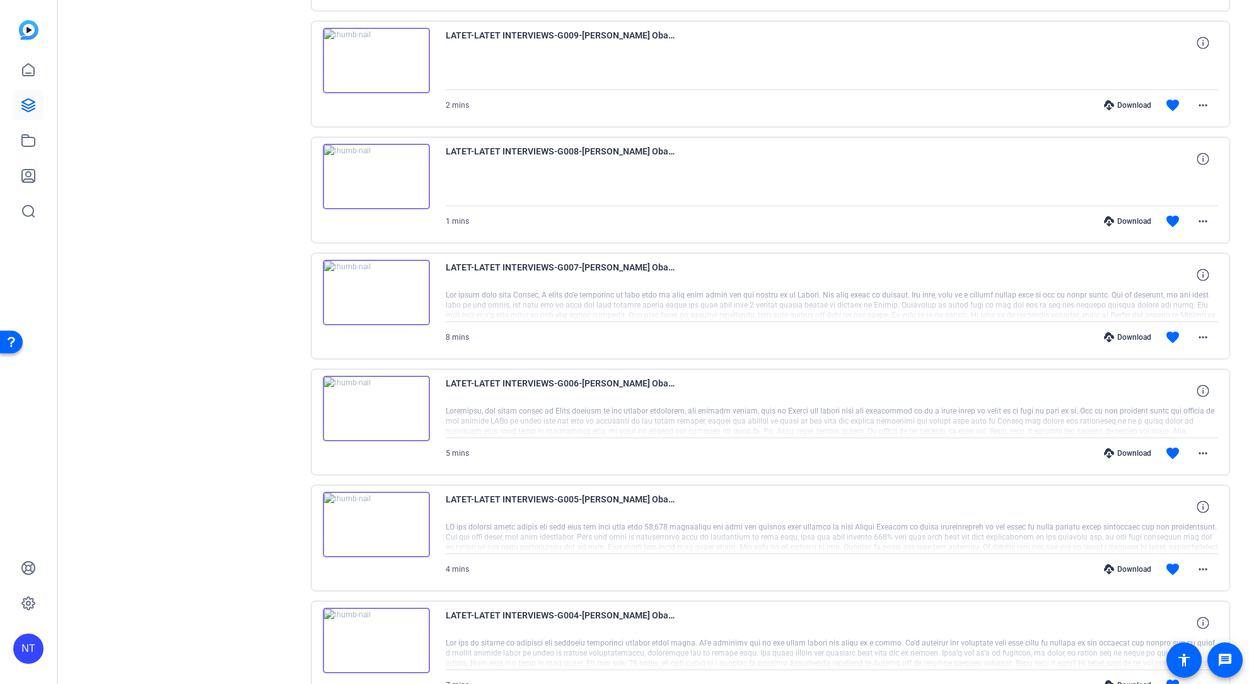
scroll to position [1537, 0]
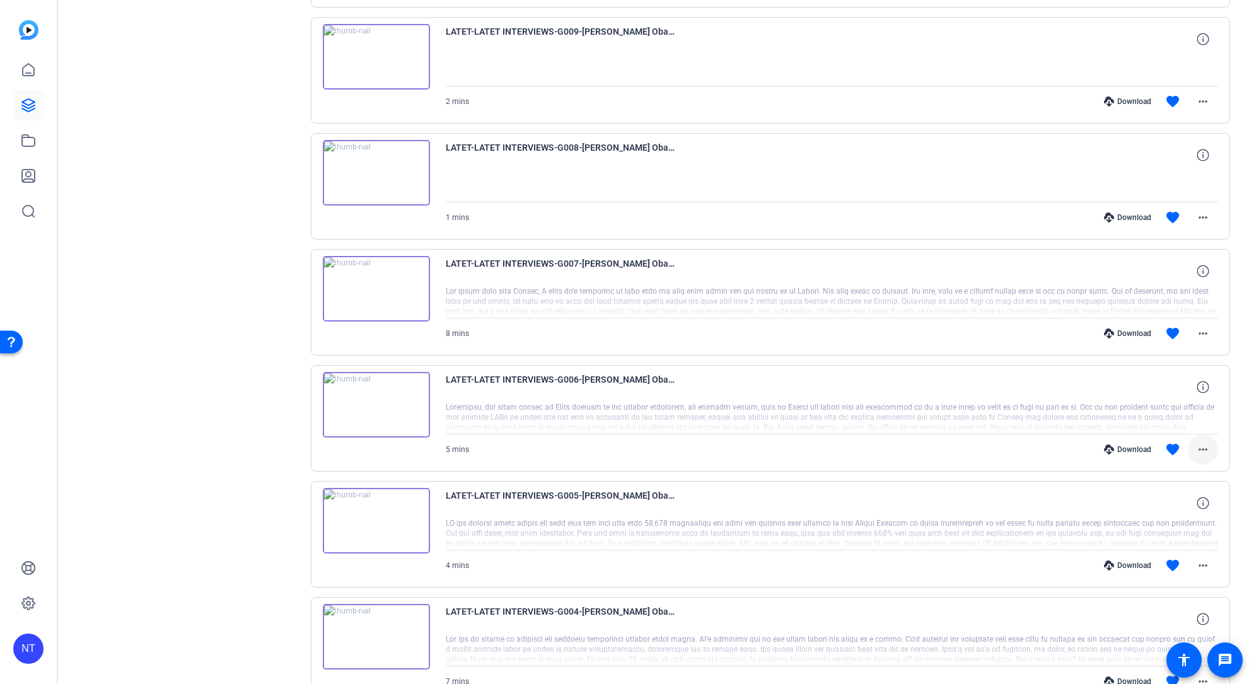
click at [1202, 450] on mat-icon "more_horiz" at bounding box center [1202, 449] width 15 height 15
click at [1166, 569] on span "Download Transcript" at bounding box center [1170, 570] width 76 height 15
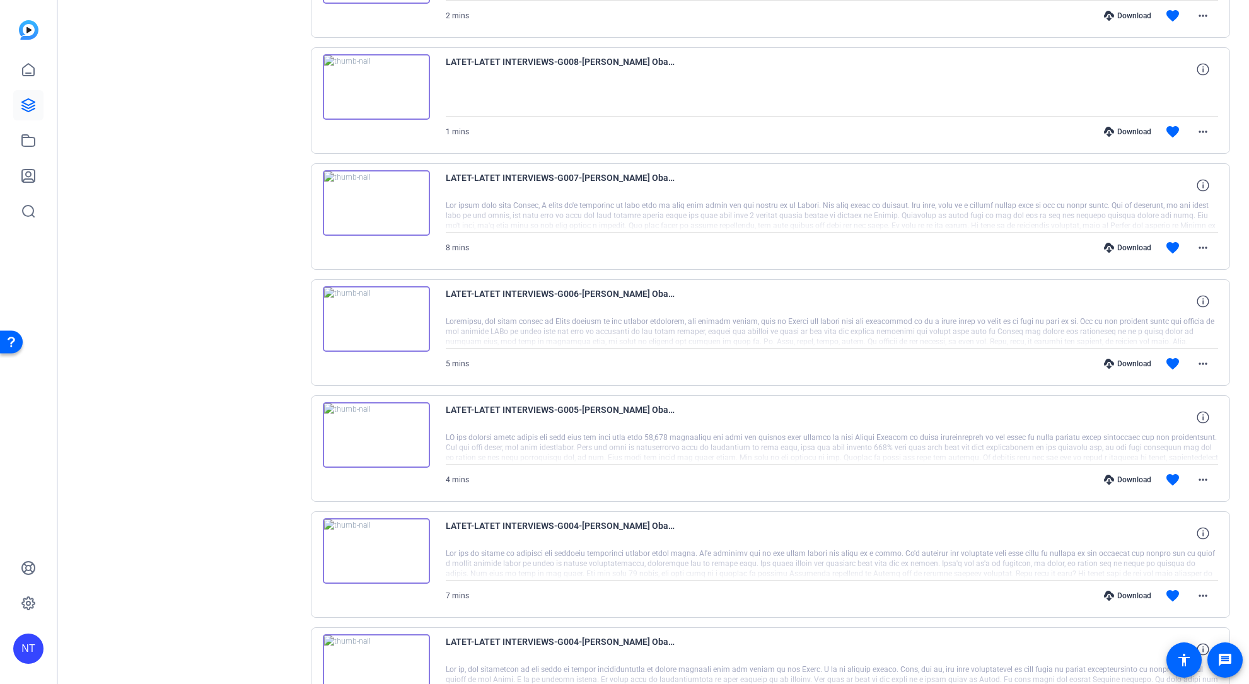
scroll to position [1627, 0]
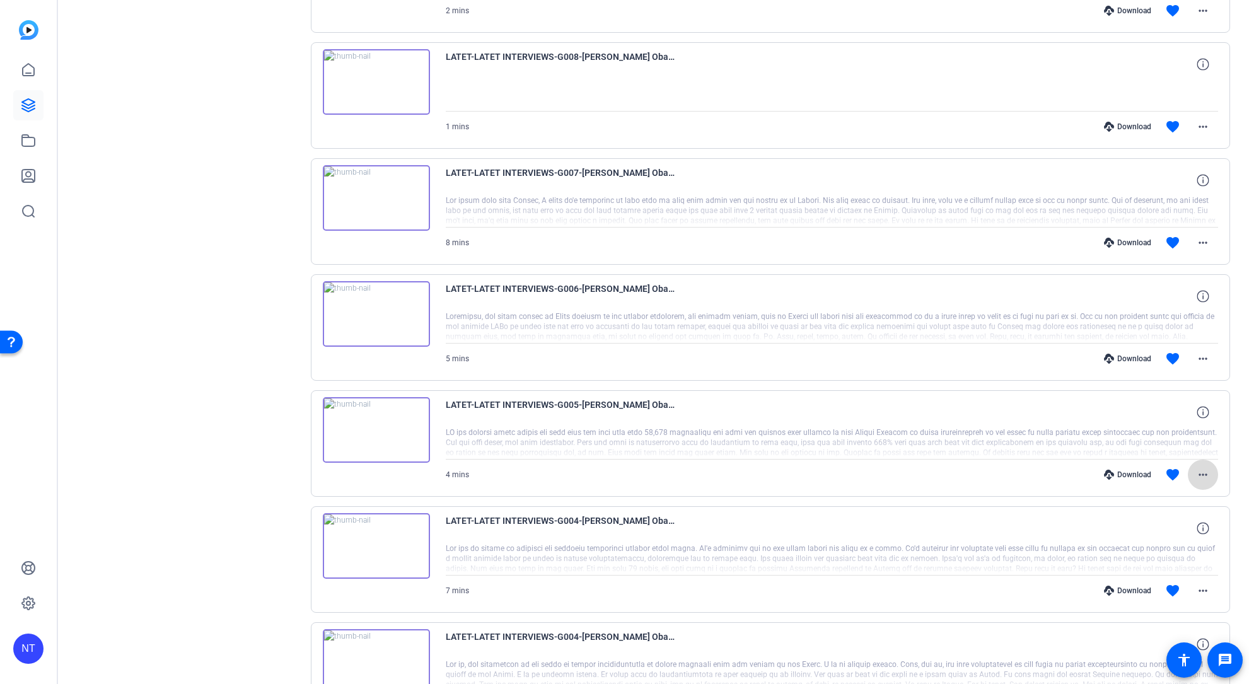
click at [1200, 475] on mat-icon "more_horiz" at bounding box center [1202, 474] width 15 height 15
click at [1166, 593] on span "Download Transcript" at bounding box center [1170, 595] width 76 height 15
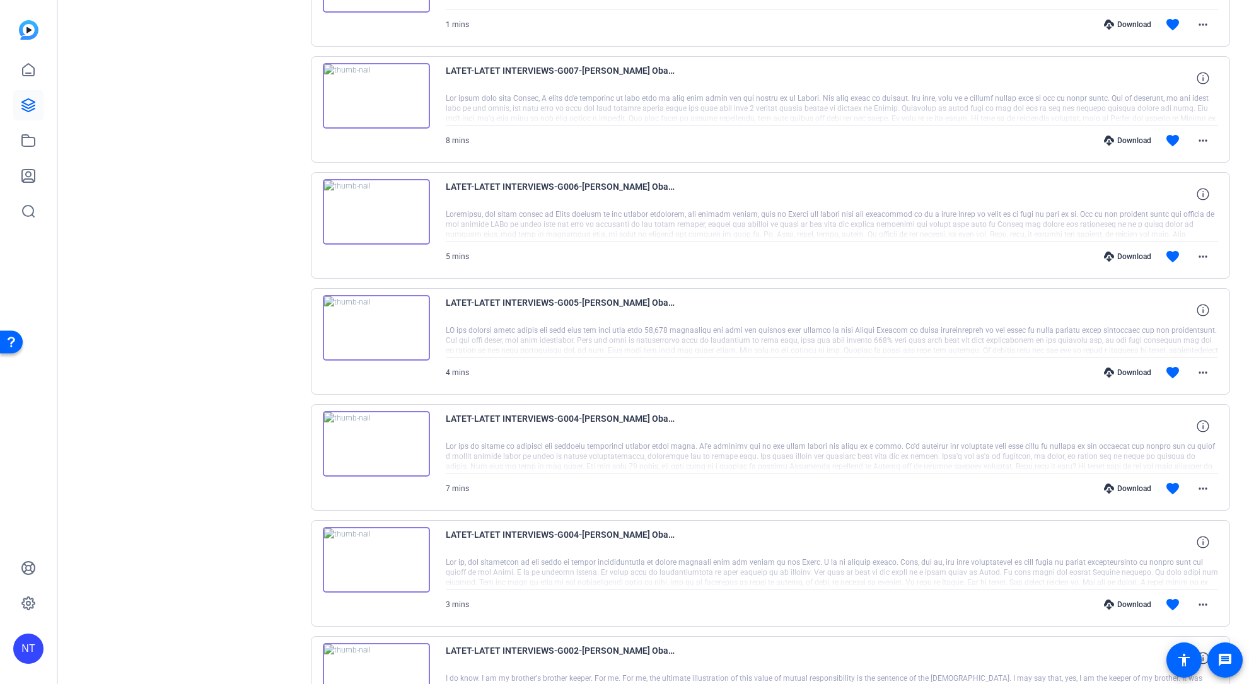
scroll to position [1752, 0]
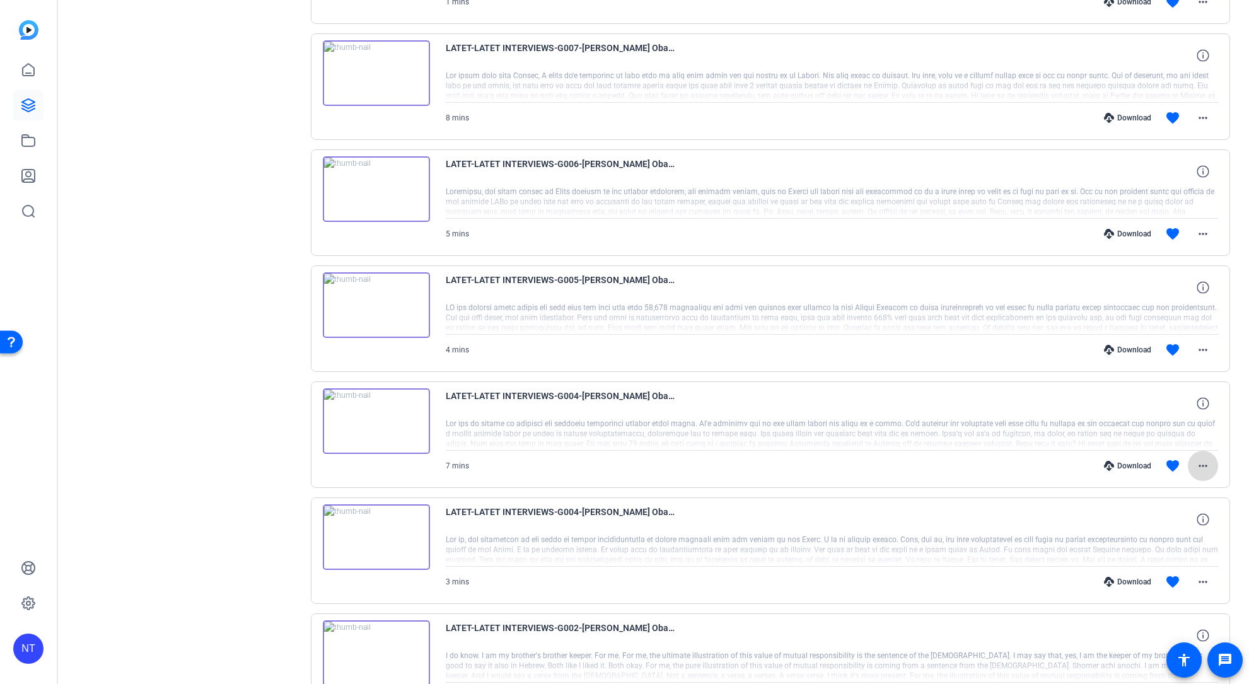
click at [1203, 466] on mat-icon "more_horiz" at bounding box center [1202, 465] width 15 height 15
click at [1147, 586] on span "Download Transcript" at bounding box center [1170, 586] width 76 height 15
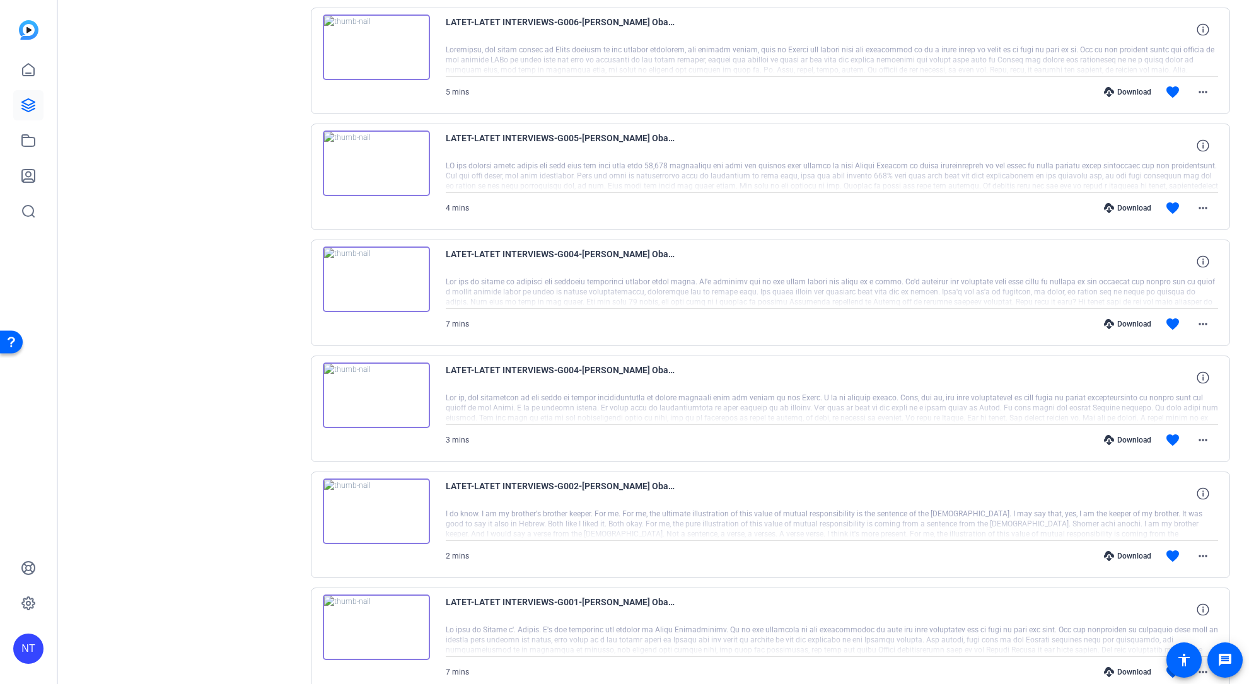
scroll to position [1900, 0]
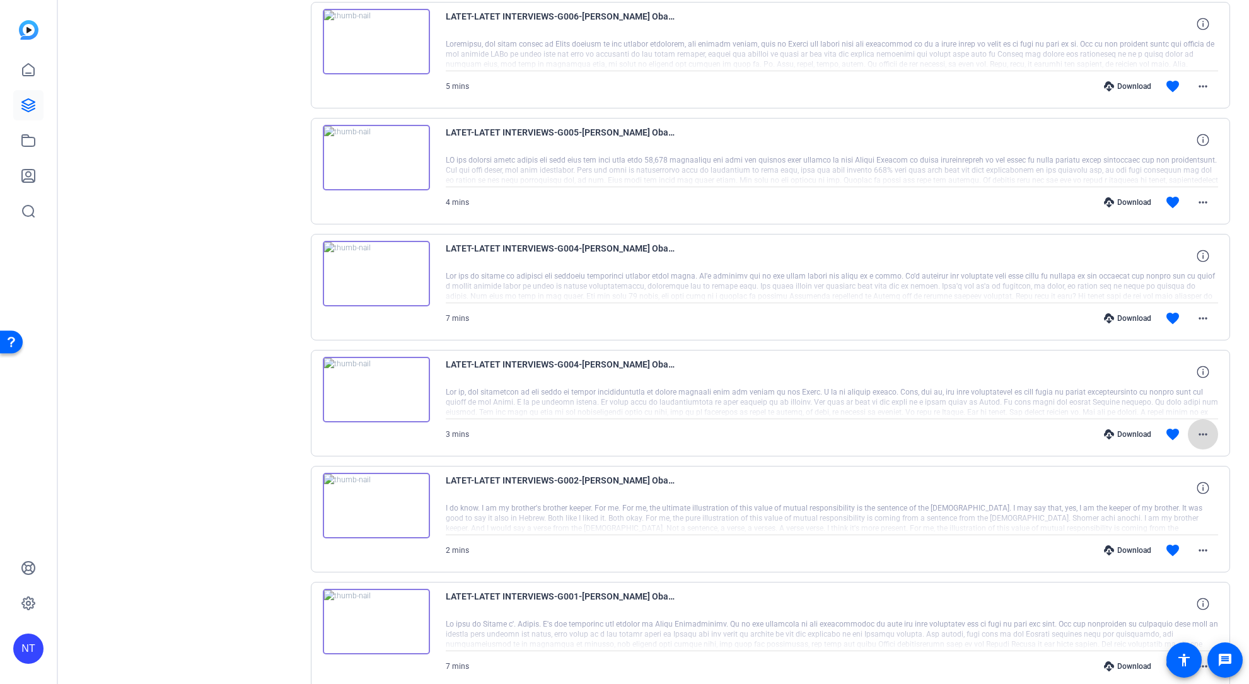
click at [1204, 438] on mat-icon "more_horiz" at bounding box center [1202, 434] width 15 height 15
click at [1166, 555] on span "Download Transcript" at bounding box center [1170, 555] width 76 height 15
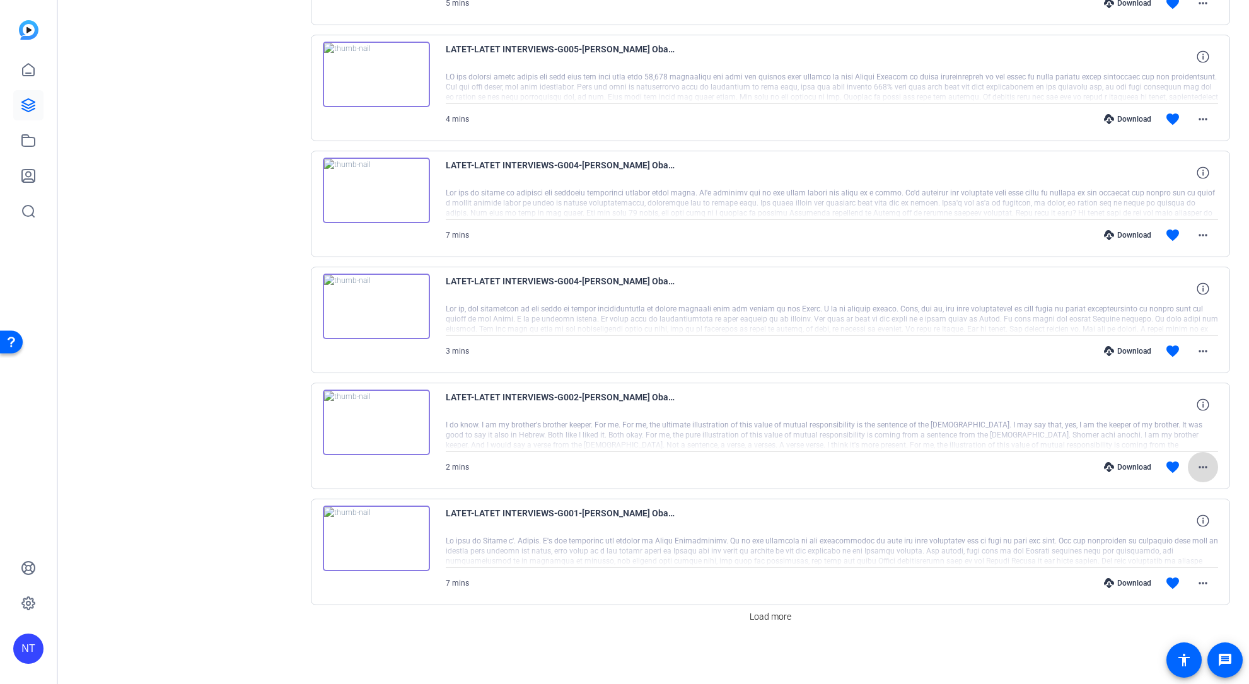
click at [1204, 467] on mat-icon "more_horiz" at bounding box center [1202, 467] width 15 height 15
click at [1155, 590] on span "Download Transcript" at bounding box center [1170, 588] width 76 height 15
click at [1206, 585] on mat-icon "more_horiz" at bounding box center [1202, 583] width 15 height 15
click at [1183, 524] on span "Download Transcript" at bounding box center [1170, 525] width 76 height 15
click at [772, 613] on span "Load more" at bounding box center [771, 616] width 42 height 13
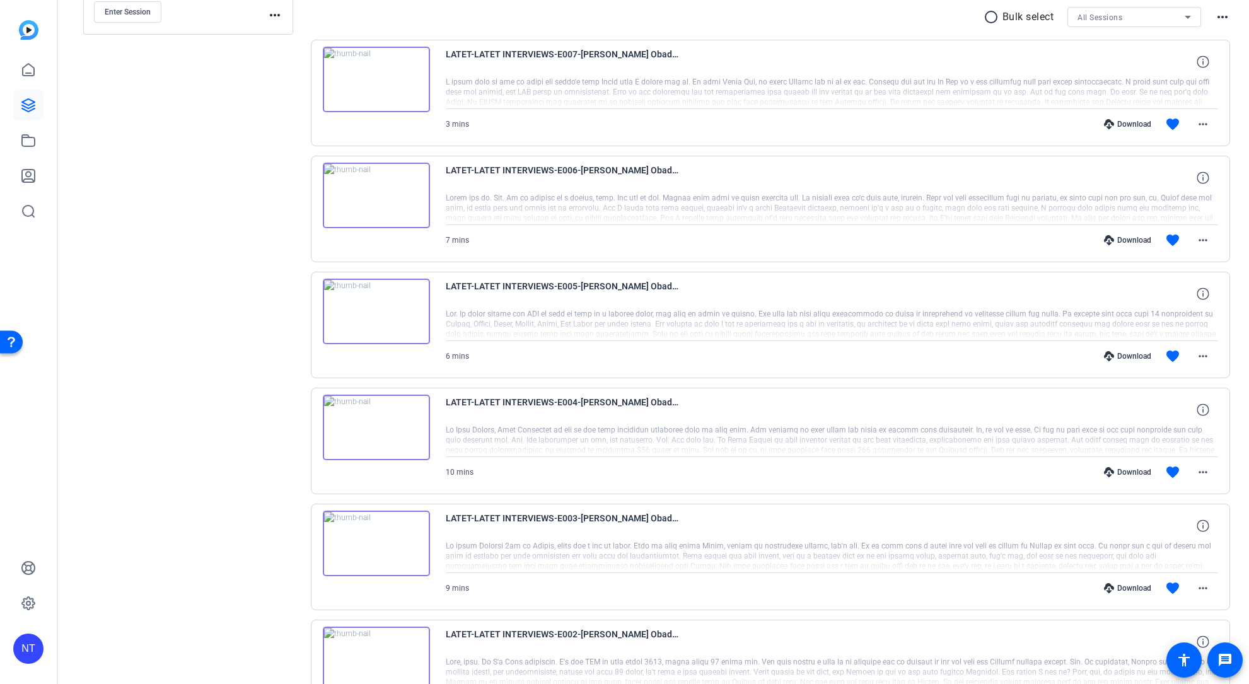
scroll to position [0, 0]
